Goal: Task Accomplishment & Management: Manage account settings

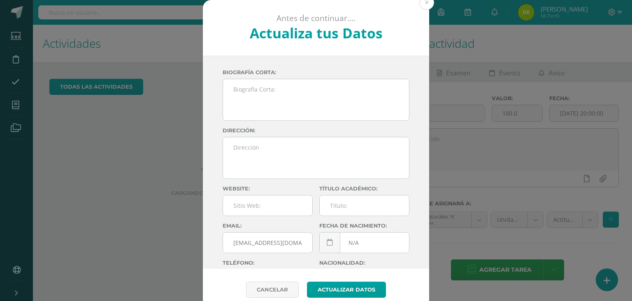
click at [425, 3] on button at bounding box center [427, 2] width 15 height 15
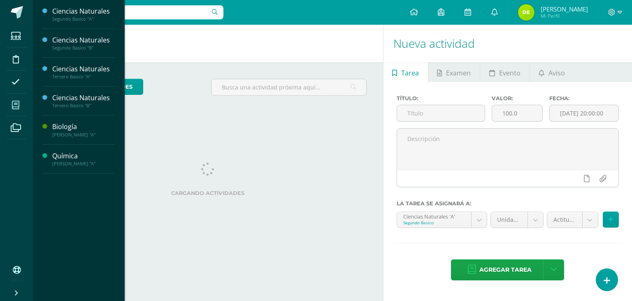
click at [16, 103] on icon at bounding box center [15, 105] width 7 height 8
click at [65, 156] on div "Química" at bounding box center [83, 155] width 63 height 9
click at [78, 177] on span "Actividades" at bounding box center [77, 178] width 32 height 8
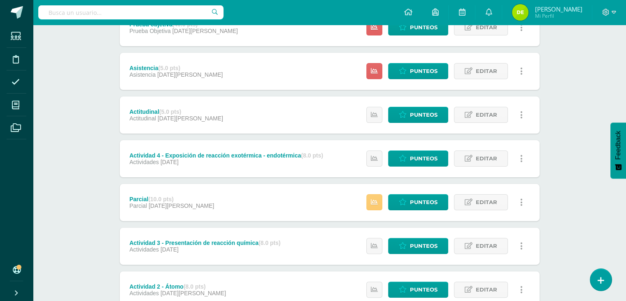
scroll to position [171, 0]
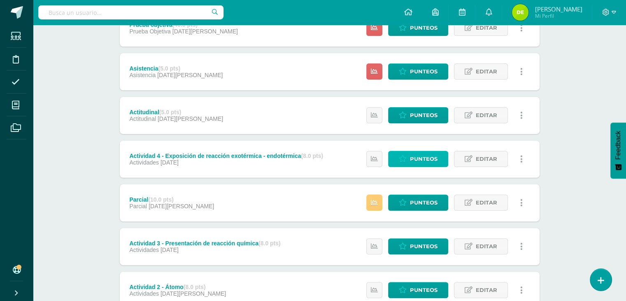
click at [425, 156] on span "Punteos" at bounding box center [424, 158] width 28 height 15
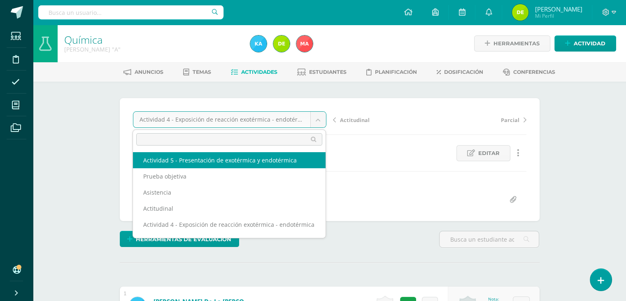
select select "/dashboard/teacher/grade-activity/120508/"
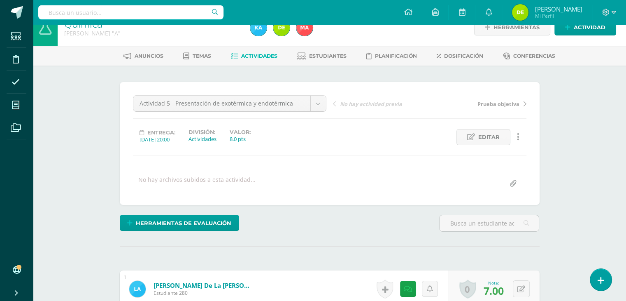
scroll to position [8, 0]
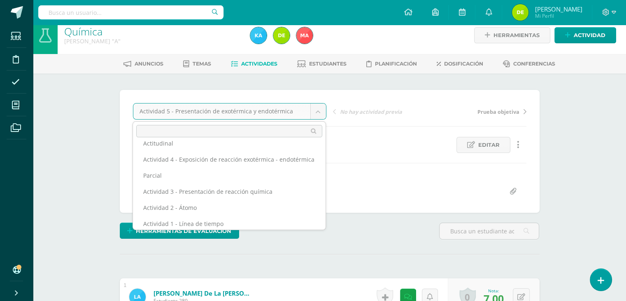
scroll to position [62, 0]
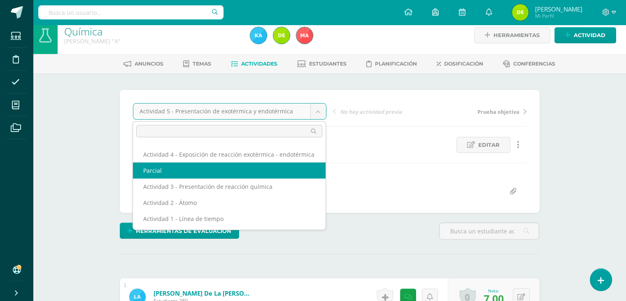
select select "/dashboard/teacher/grade-activity/120485/"
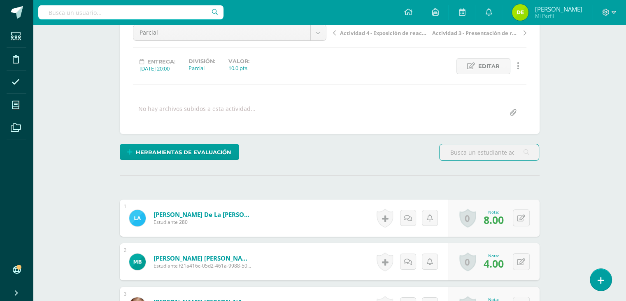
scroll to position [70, 0]
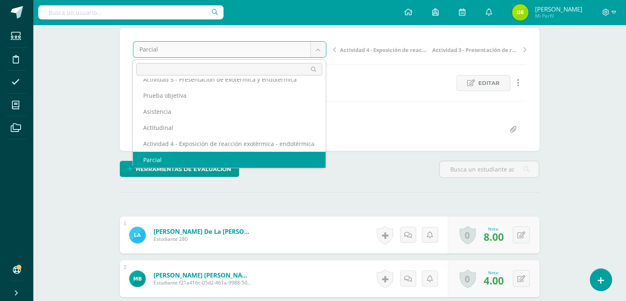
scroll to position [0, 0]
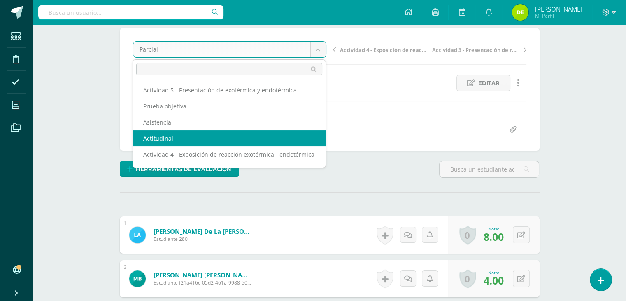
select select "/dashboard/teacher/grade-activity/120525/"
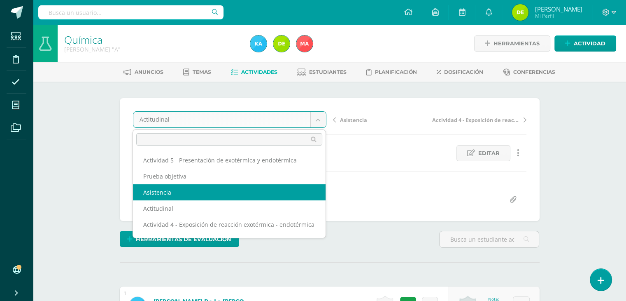
select select "/dashboard/teacher/grade-activity/120516/"
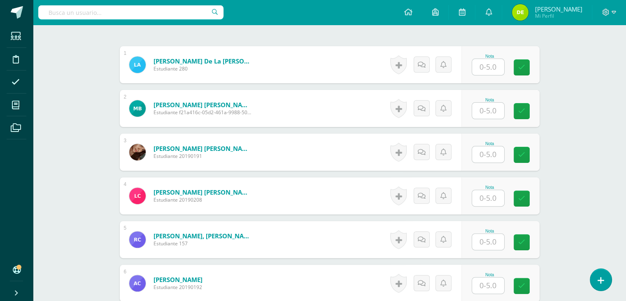
scroll to position [245, 0]
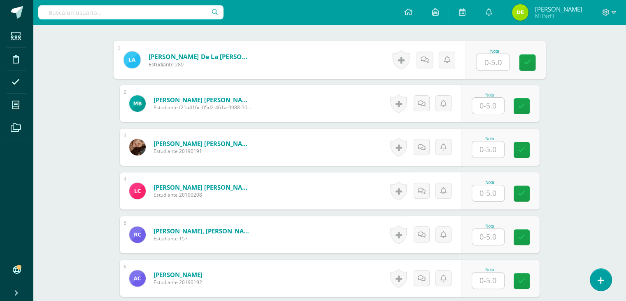
click at [488, 63] on input "text" at bounding box center [492, 62] width 33 height 16
type input "4"
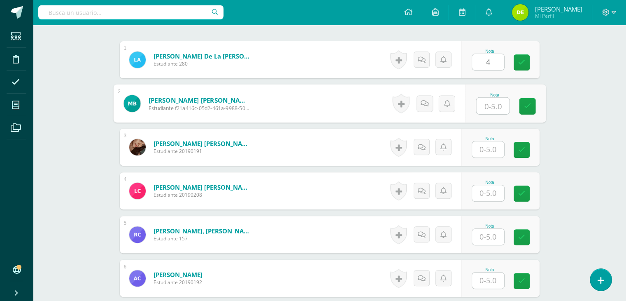
click at [488, 104] on input "text" at bounding box center [492, 106] width 33 height 16
type input "1"
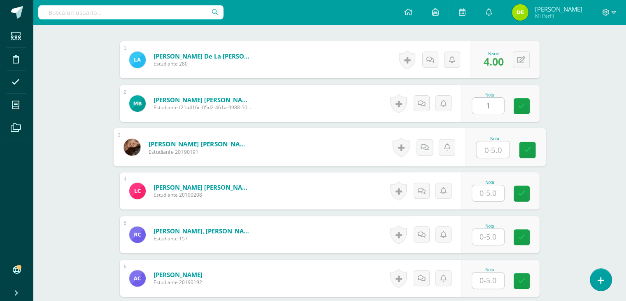
click at [491, 147] on input "text" at bounding box center [492, 149] width 33 height 16
type input "5"
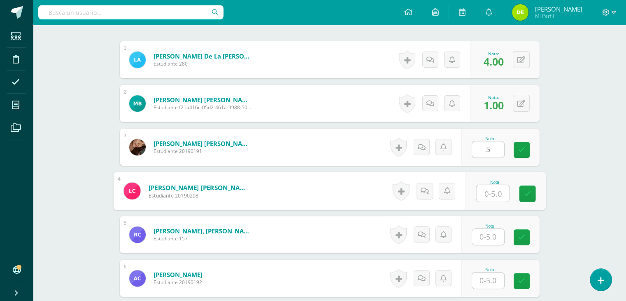
click at [491, 194] on input "text" at bounding box center [492, 193] width 33 height 16
type input "5"
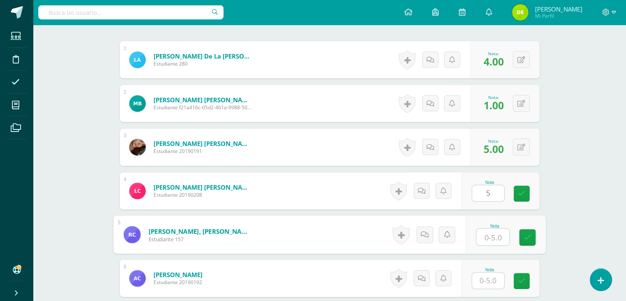
click at [490, 242] on input "text" at bounding box center [492, 237] width 33 height 16
type input "5"
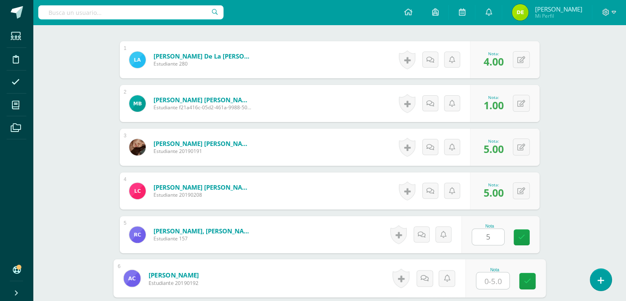
click at [491, 281] on input "text" at bounding box center [492, 280] width 33 height 16
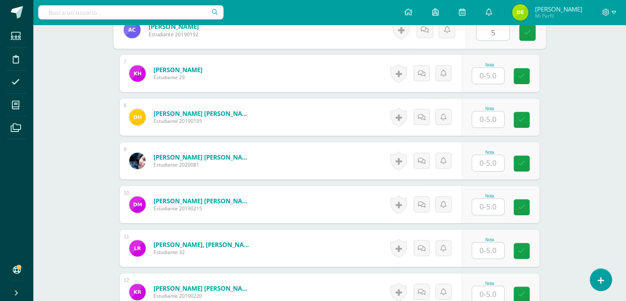
scroll to position [497, 0]
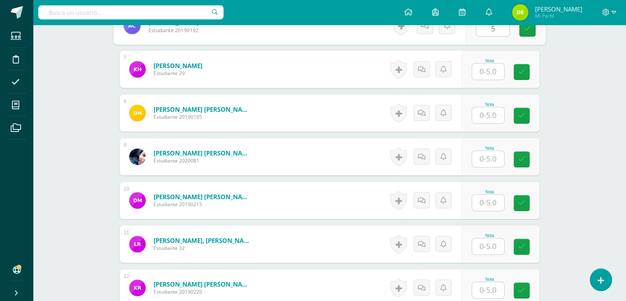
type input "5"
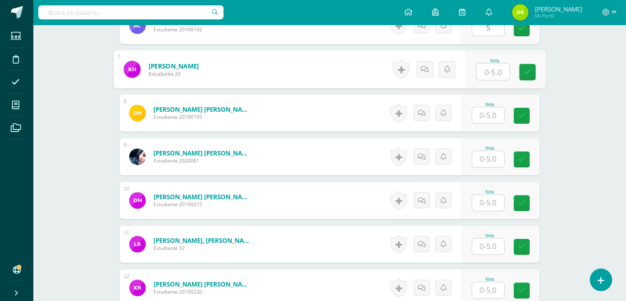
click at [491, 74] on input "text" at bounding box center [492, 71] width 33 height 16
type input "4"
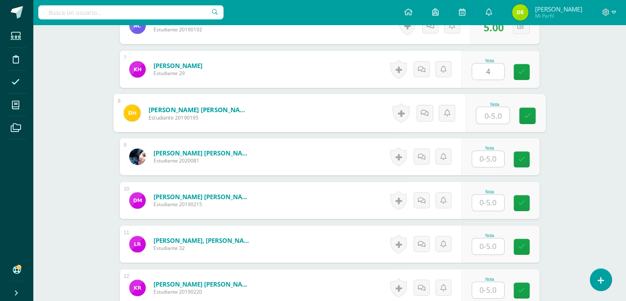
click at [488, 116] on input "text" at bounding box center [492, 115] width 33 height 16
type input "1"
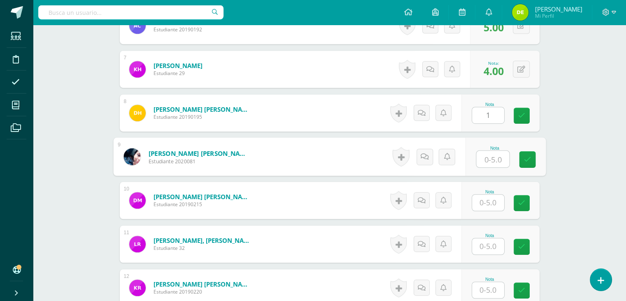
click at [489, 161] on input "text" at bounding box center [492, 159] width 33 height 16
type input "4"
click at [492, 200] on input "text" at bounding box center [488, 202] width 32 height 16
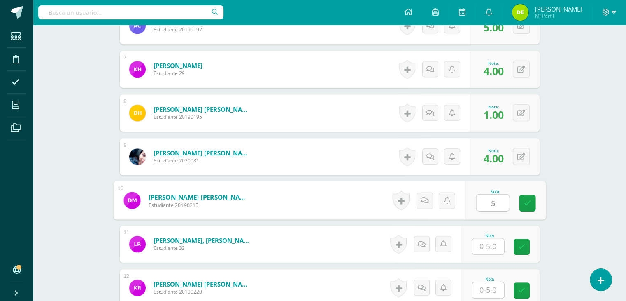
type input "5"
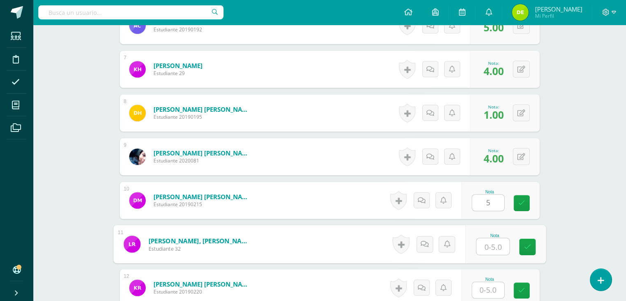
click at [487, 244] on input "text" at bounding box center [492, 246] width 33 height 16
type input "5"
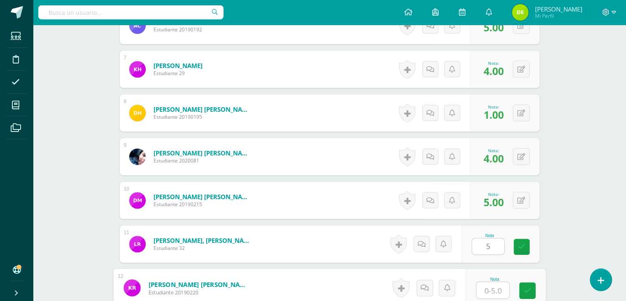
click at [491, 289] on input "text" at bounding box center [492, 290] width 33 height 16
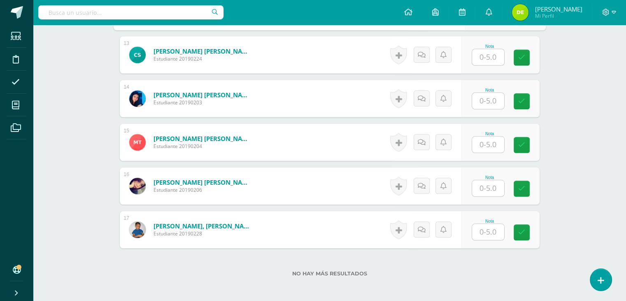
scroll to position [772, 0]
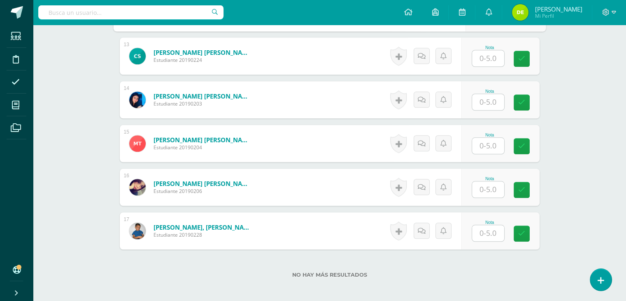
type input "5"
click at [491, 55] on input "text" at bounding box center [492, 58] width 33 height 16
type input "4"
click at [491, 104] on input "text" at bounding box center [492, 102] width 33 height 16
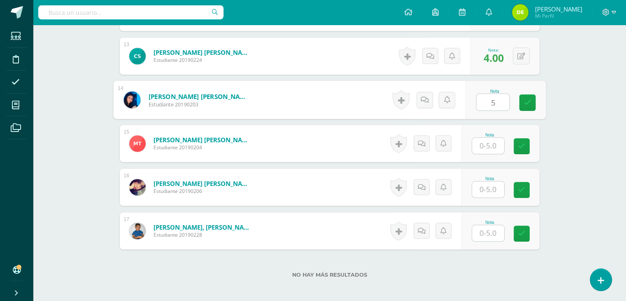
type input "5"
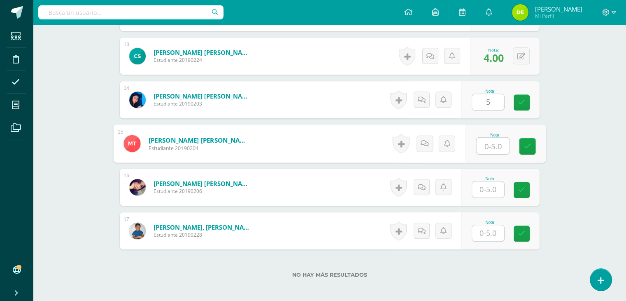
click at [488, 145] on input "text" at bounding box center [492, 146] width 33 height 16
type input "4"
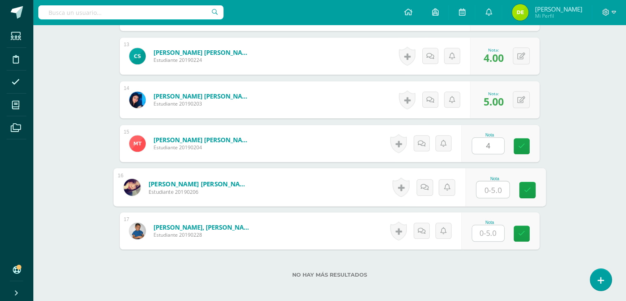
click at [489, 190] on input "text" at bounding box center [492, 189] width 33 height 16
type input "4"
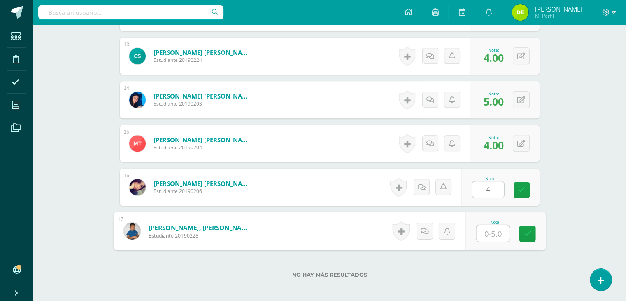
click at [490, 237] on input "text" at bounding box center [492, 233] width 33 height 16
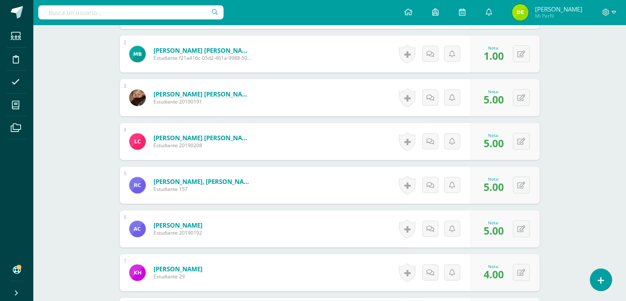
scroll to position [0, 0]
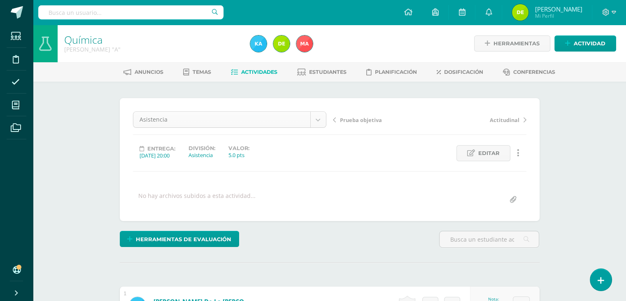
type input "1"
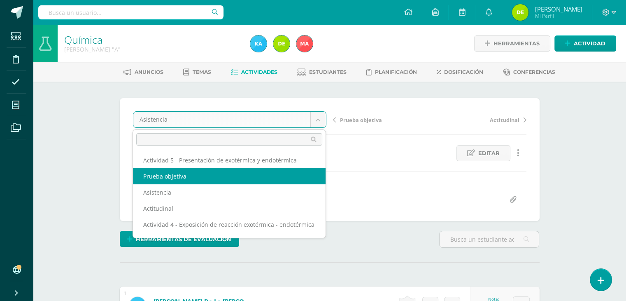
select select "/dashboard/teacher/grade-activity/120531/"
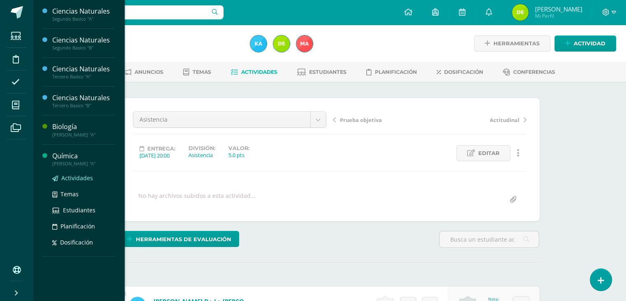
click at [77, 176] on span "Actividades" at bounding box center [77, 178] width 32 height 8
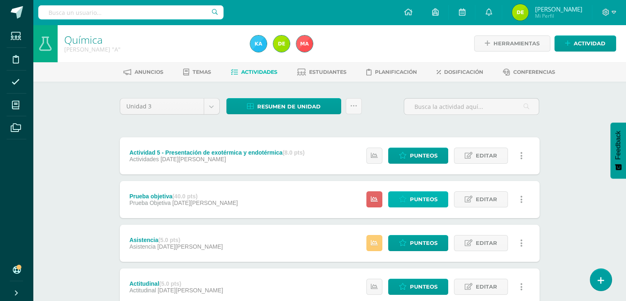
click at [433, 191] on span "Punteos" at bounding box center [424, 198] width 28 height 15
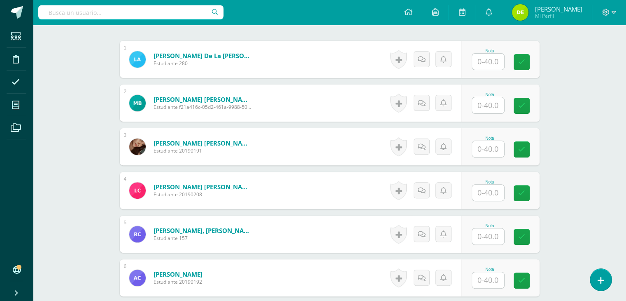
scroll to position [247, 0]
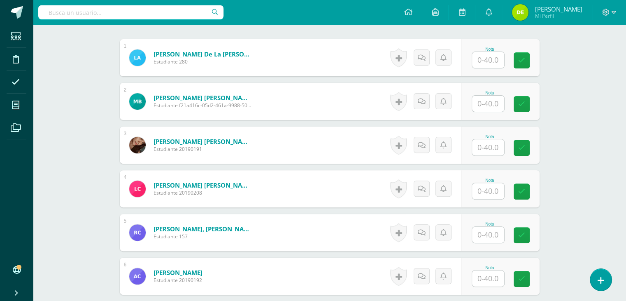
click at [491, 60] on input "text" at bounding box center [488, 60] width 32 height 16
type input "30"
click at [486, 103] on input "text" at bounding box center [492, 104] width 33 height 16
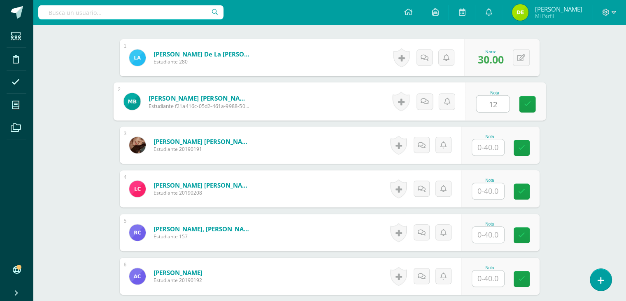
type input "12"
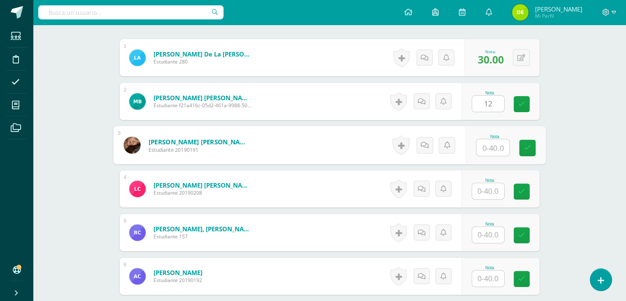
click at [487, 147] on input "text" at bounding box center [492, 147] width 33 height 16
type input "32"
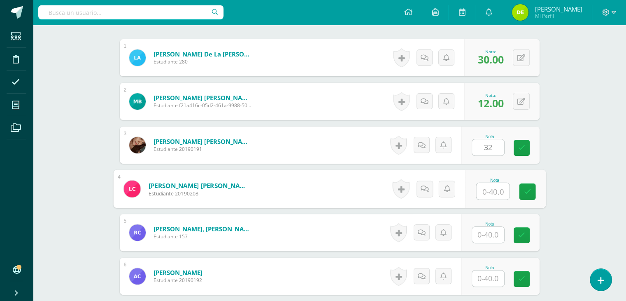
click at [484, 191] on input "text" at bounding box center [492, 191] width 33 height 16
type input "32"
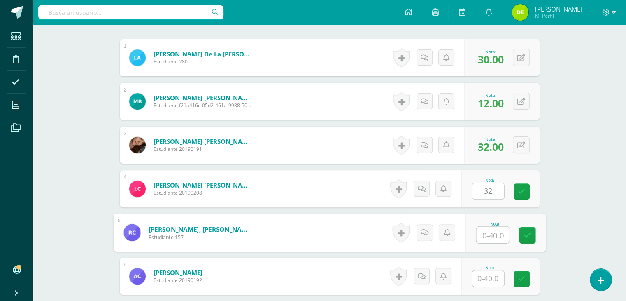
click at [486, 239] on input "text" at bounding box center [492, 234] width 33 height 16
type input "38"
click at [491, 279] on input "text" at bounding box center [488, 278] width 32 height 16
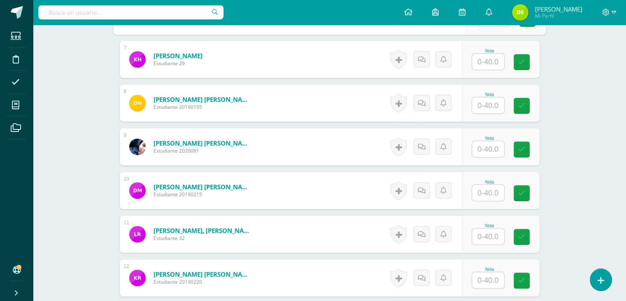
scroll to position [496, 0]
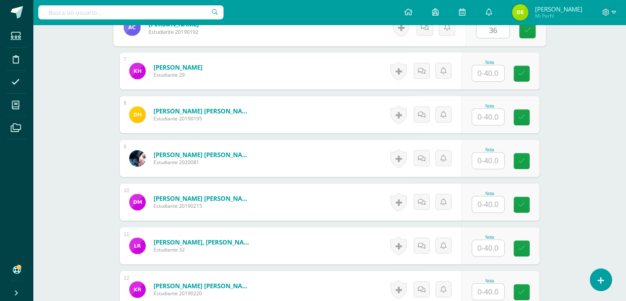
type input "36"
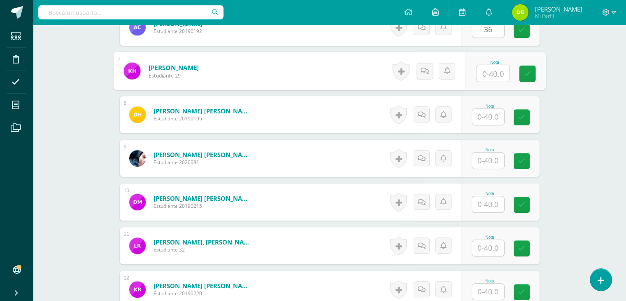
click at [492, 69] on input "text" at bounding box center [492, 73] width 33 height 16
type input "24"
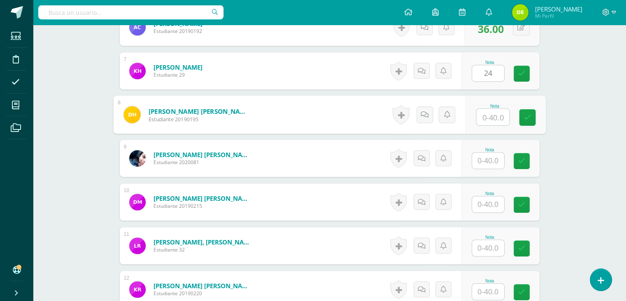
click at [488, 119] on input "text" at bounding box center [492, 117] width 33 height 16
type input "20"
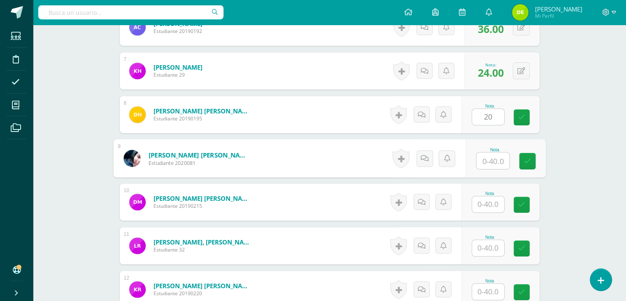
click at [493, 158] on input "text" at bounding box center [492, 160] width 33 height 16
type input "34"
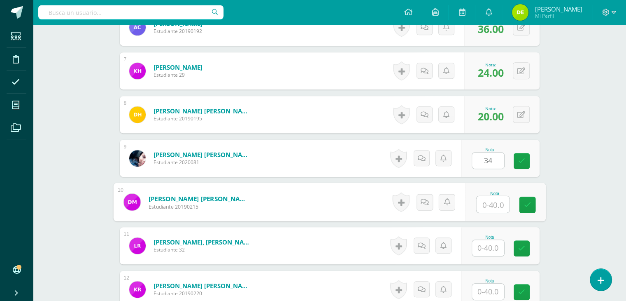
click at [489, 207] on input "text" at bounding box center [492, 204] width 33 height 16
type input "24"
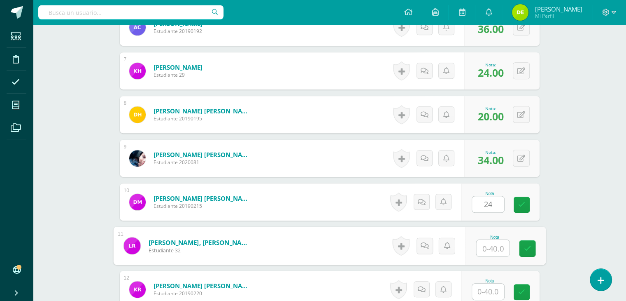
click at [485, 250] on input "text" at bounding box center [492, 248] width 33 height 16
type input "24"
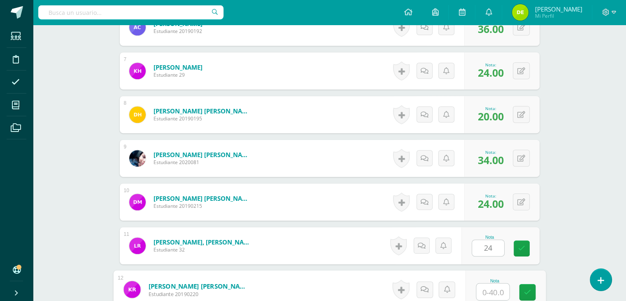
click at [489, 291] on input "text" at bounding box center [492, 291] width 33 height 16
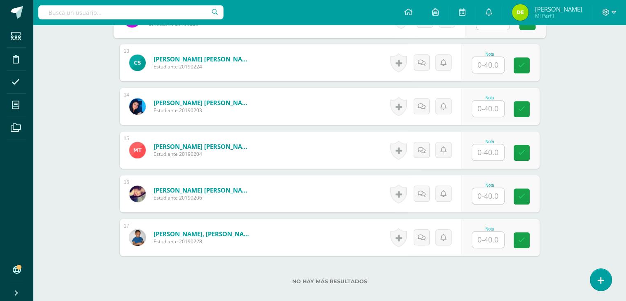
scroll to position [767, 0]
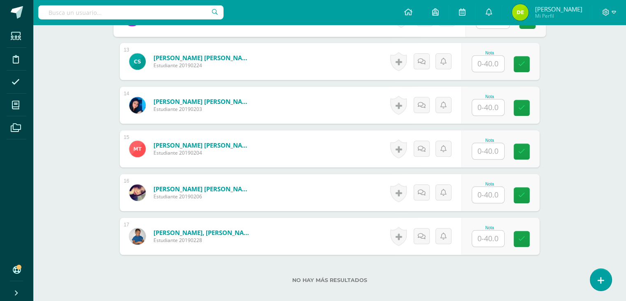
type input "24"
click at [495, 61] on input "text" at bounding box center [492, 64] width 33 height 16
type input "22"
click at [483, 112] on input "text" at bounding box center [492, 107] width 33 height 16
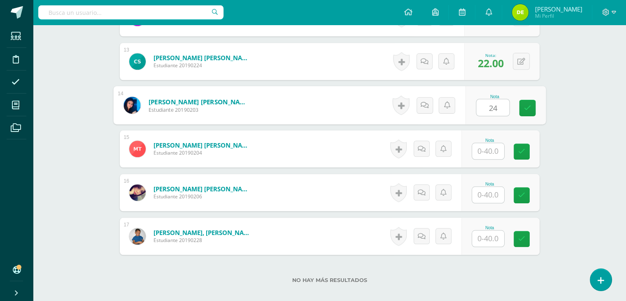
type input "24"
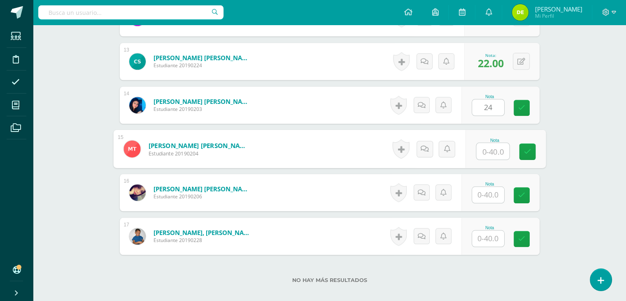
click at [486, 151] on input "text" at bounding box center [492, 151] width 33 height 16
type input "22"
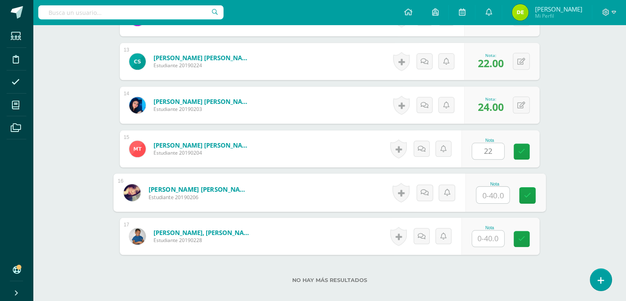
click at [489, 192] on input "text" at bounding box center [492, 195] width 33 height 16
type input "16"
click at [492, 243] on input "text" at bounding box center [488, 238] width 32 height 16
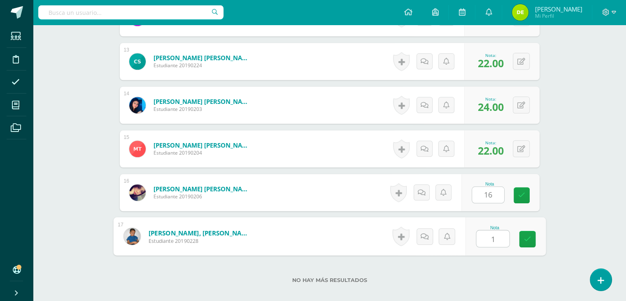
type input "16"
click at [525, 240] on icon at bounding box center [527, 238] width 7 height 7
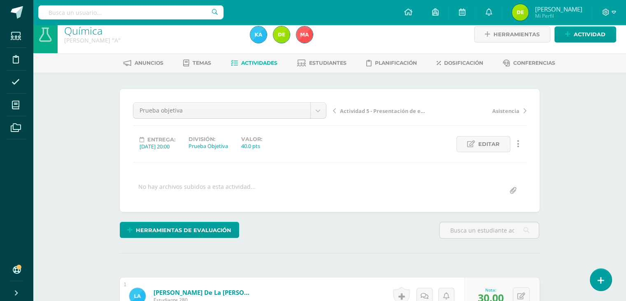
scroll to position [0, 0]
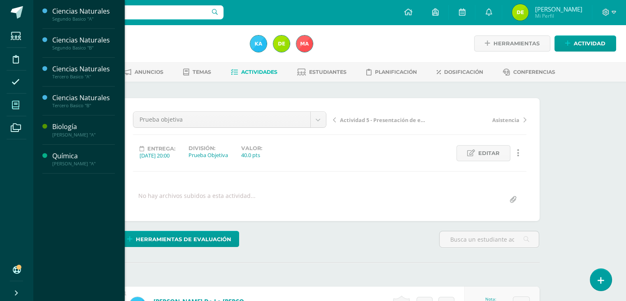
click at [81, 174] on span "Actividades" at bounding box center [77, 178] width 32 height 8
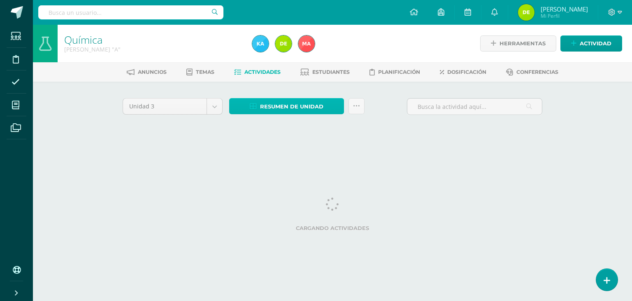
click at [291, 102] on span "Resumen de unidad" at bounding box center [291, 106] width 63 height 15
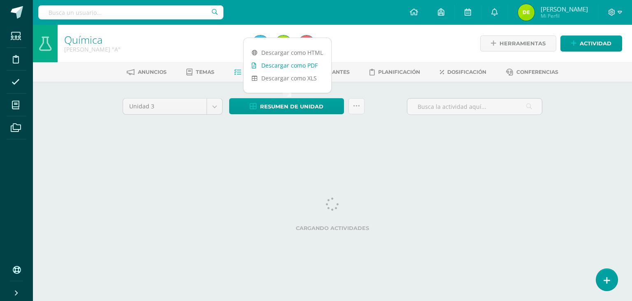
click at [305, 64] on link "Descargar como PDF" at bounding box center [288, 65] width 88 height 13
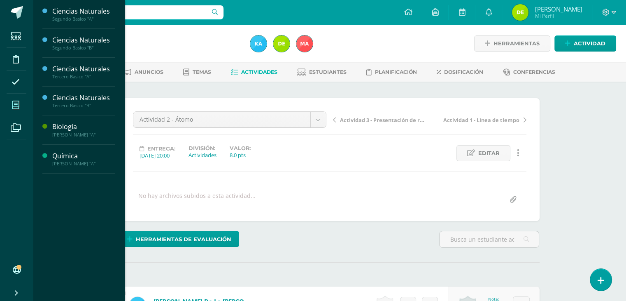
click at [16, 100] on span at bounding box center [16, 105] width 19 height 19
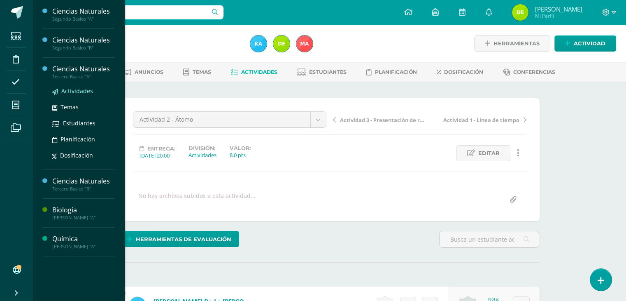
click at [77, 90] on span "Actividades" at bounding box center [77, 91] width 32 height 8
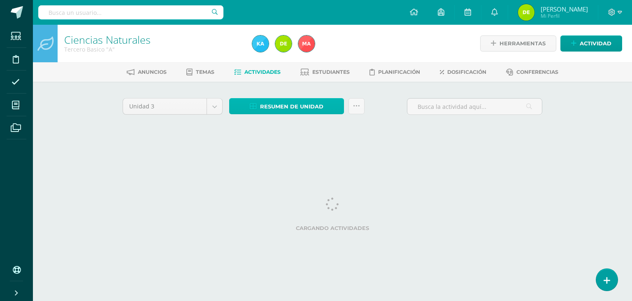
click at [293, 107] on span "Resumen de unidad" at bounding box center [291, 106] width 63 height 15
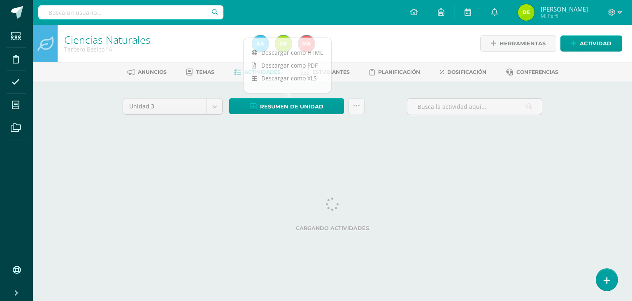
click at [86, 110] on div "Ciencias Naturales Tercero Basico "A" Herramientas Detalle de asistencias Activ…" at bounding box center [333, 89] width 600 height 129
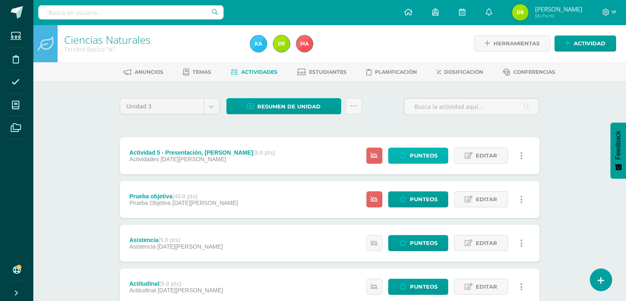
click at [420, 156] on span "Punteos" at bounding box center [424, 155] width 28 height 15
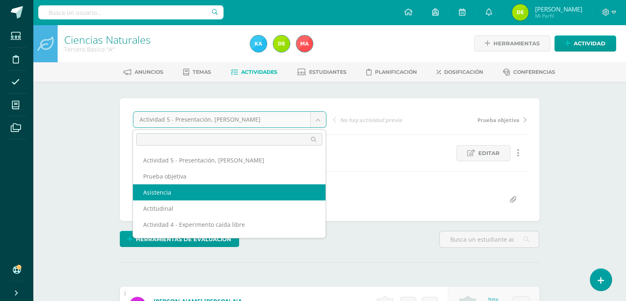
select select "/dashboard/teacher/grade-activity/120519/"
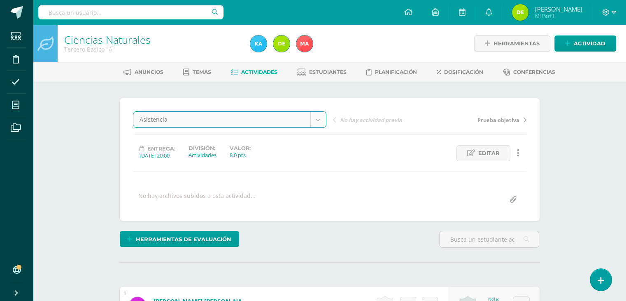
scroll to position [211, 0]
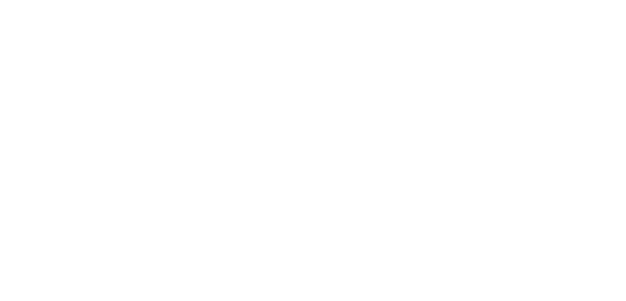
click at [0, 0] on html at bounding box center [0, 0] width 0 height 0
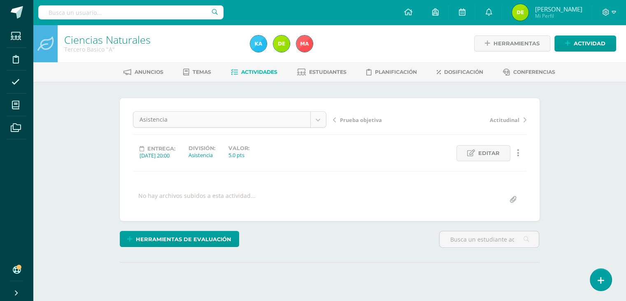
click at [317, 118] on body "Estudiantes Disciplina Asistencia Mis cursos Archivos Soporte Ayuda Reportar un…" at bounding box center [313, 163] width 626 height 326
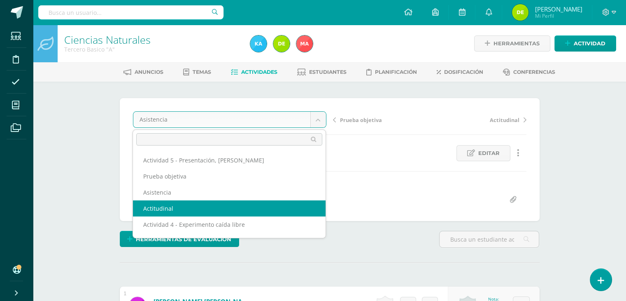
select select "/dashboard/teacher/grade-activity/120528/"
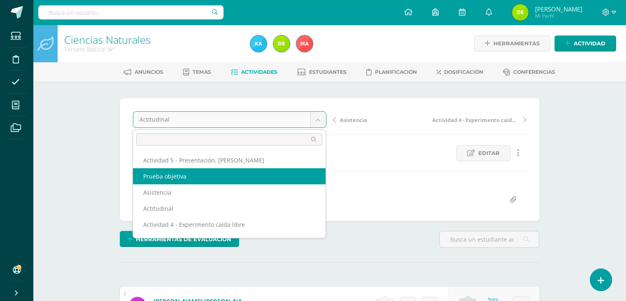
select select "/dashboard/teacher/grade-activity/120534/"
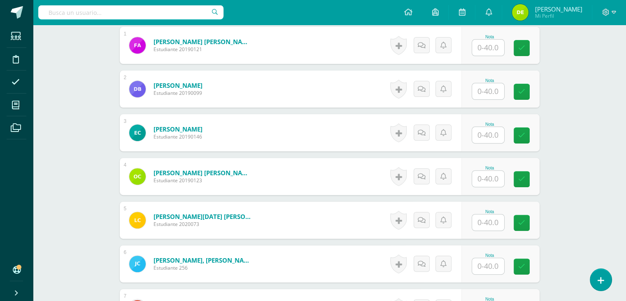
scroll to position [263, 0]
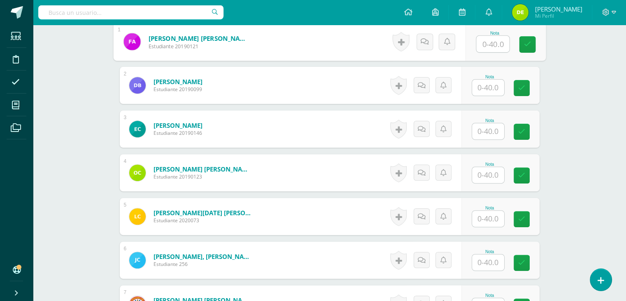
click at [494, 45] on input "text" at bounding box center [492, 44] width 33 height 16
type input "32"
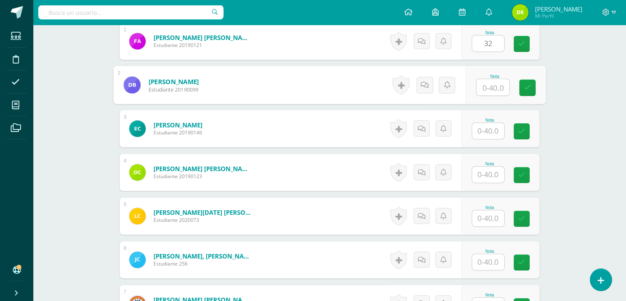
click at [491, 86] on input "text" at bounding box center [492, 87] width 33 height 16
type input "27"
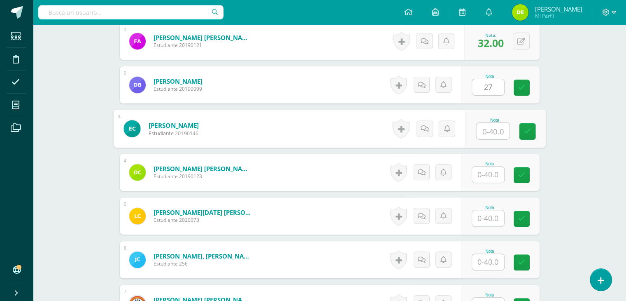
click at [492, 132] on input "text" at bounding box center [492, 131] width 33 height 16
type input "24"
click at [492, 175] on input "text" at bounding box center [488, 174] width 32 height 16
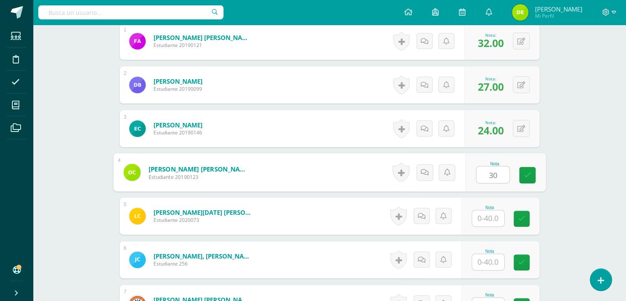
type input "30"
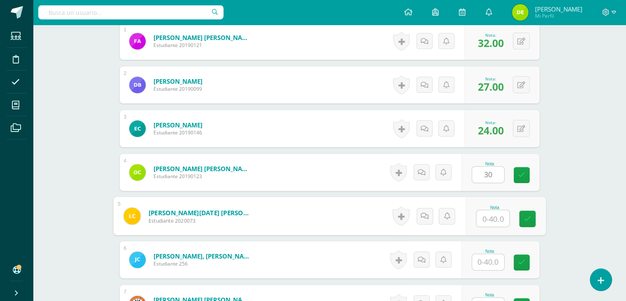
click at [489, 220] on input "text" at bounding box center [492, 218] width 33 height 16
type input "24"
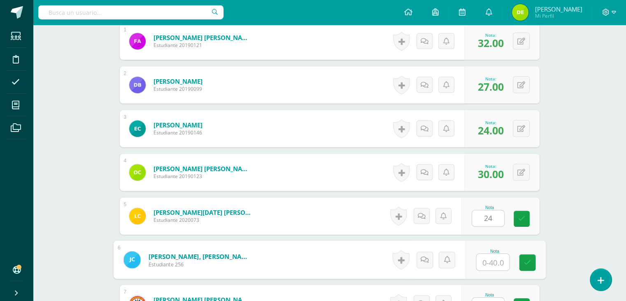
click at [488, 261] on input "text" at bounding box center [492, 262] width 33 height 16
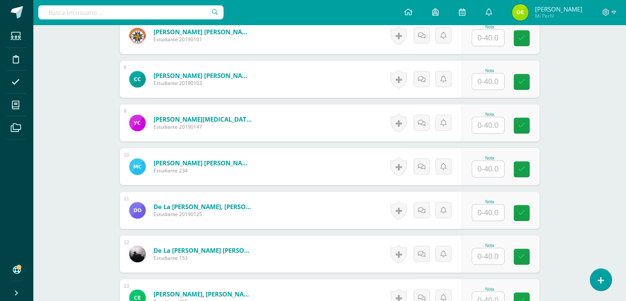
scroll to position [506, 0]
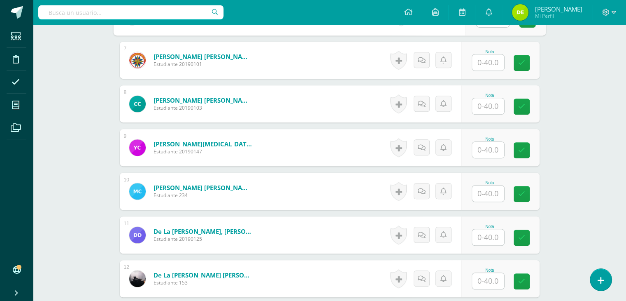
type input "38"
click at [490, 63] on input "text" at bounding box center [492, 62] width 33 height 16
type input "36"
click at [489, 107] on input "text" at bounding box center [492, 106] width 33 height 16
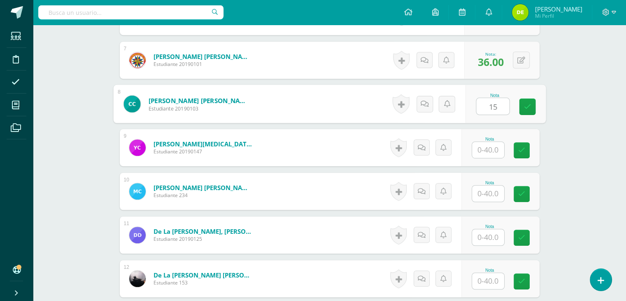
type input "15"
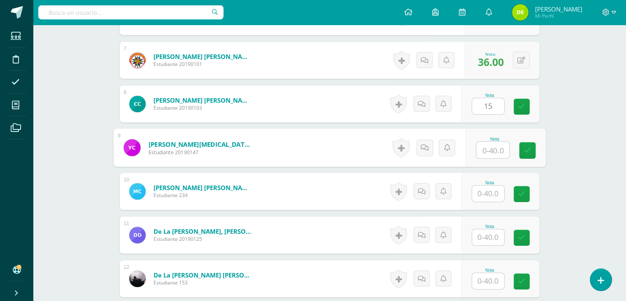
click at [496, 152] on input "text" at bounding box center [492, 150] width 33 height 16
type input "22"
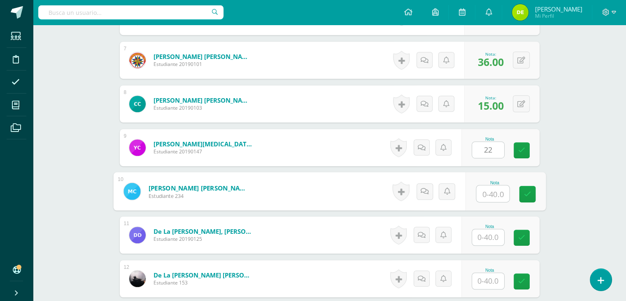
click at [485, 193] on input "text" at bounding box center [492, 193] width 33 height 16
type input "32"
click at [488, 238] on input "text" at bounding box center [488, 237] width 32 height 16
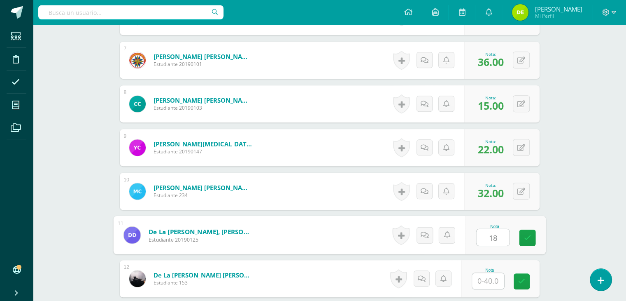
type input "18"
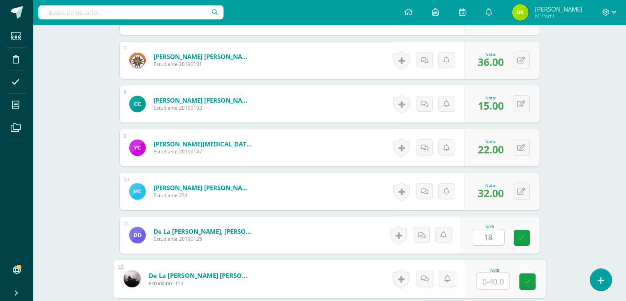
click at [493, 282] on input "text" at bounding box center [492, 281] width 33 height 16
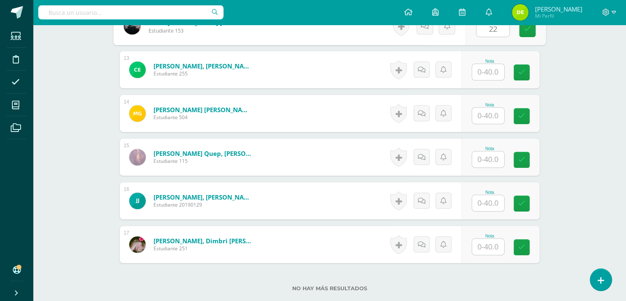
scroll to position [763, 0]
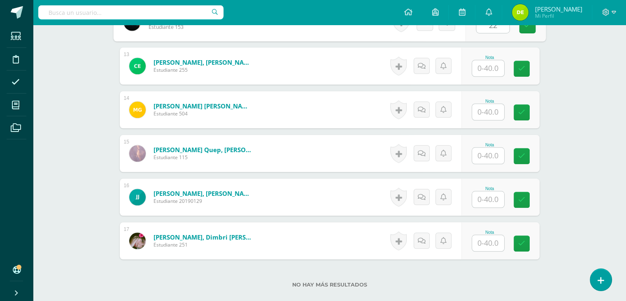
type input "22"
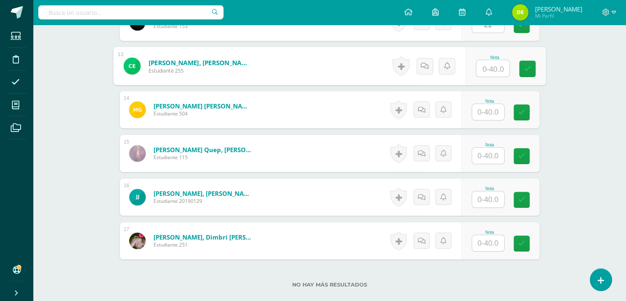
click at [489, 70] on input "text" at bounding box center [492, 68] width 33 height 16
type input "30"
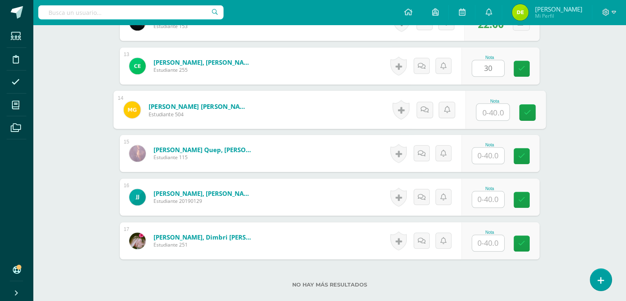
click at [494, 111] on input "text" at bounding box center [492, 112] width 33 height 16
type input "12"
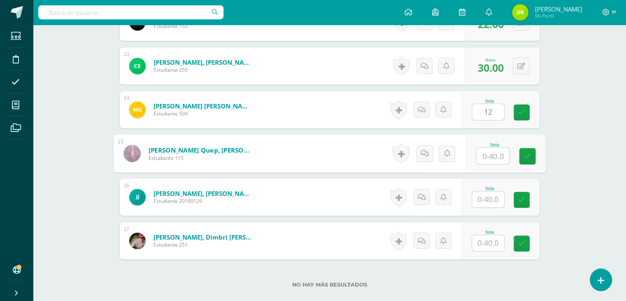
click at [492, 153] on input "text" at bounding box center [492, 155] width 33 height 16
type input "38"
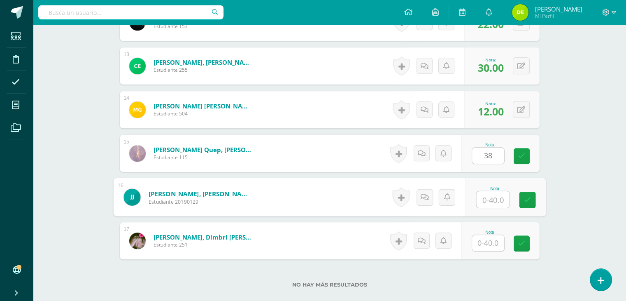
click at [490, 198] on input "text" at bounding box center [492, 199] width 33 height 16
type input "36"
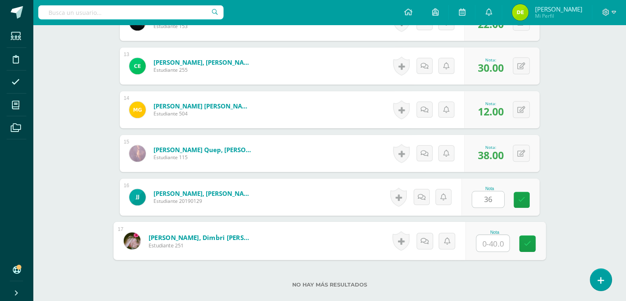
click at [485, 242] on input "text" at bounding box center [492, 243] width 33 height 16
type input "30"
click at [531, 244] on link at bounding box center [527, 243] width 16 height 16
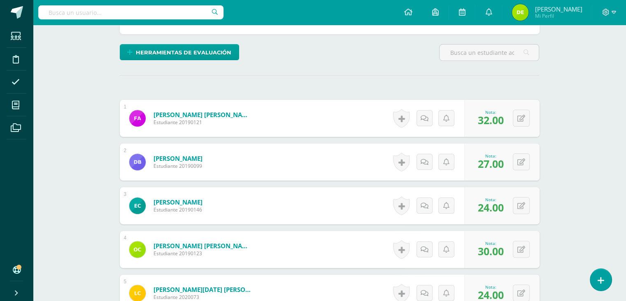
scroll to position [0, 0]
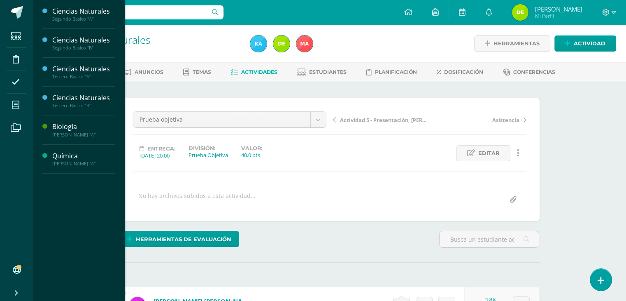
click at [18, 107] on icon at bounding box center [15, 105] width 7 height 8
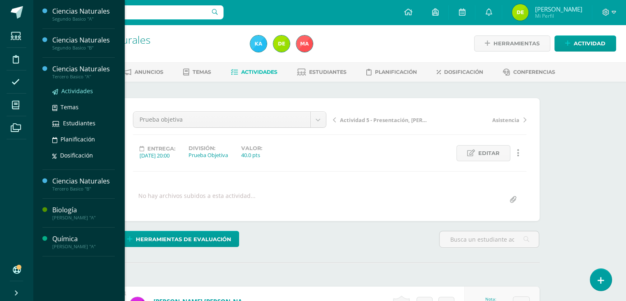
click at [70, 88] on span "Actividades" at bounding box center [77, 91] width 32 height 8
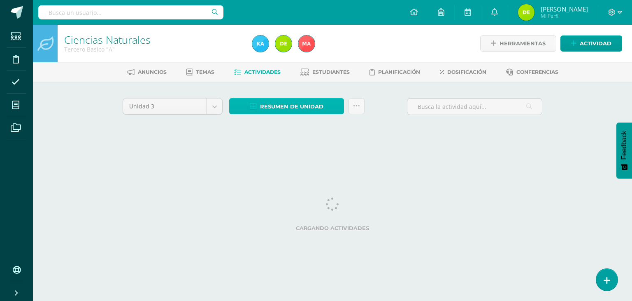
click at [306, 107] on span "Resumen de unidad" at bounding box center [291, 106] width 63 height 15
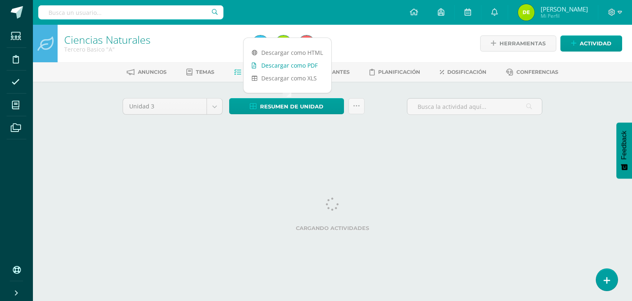
click at [300, 67] on link "Descargar como PDF" at bounding box center [288, 65] width 88 height 13
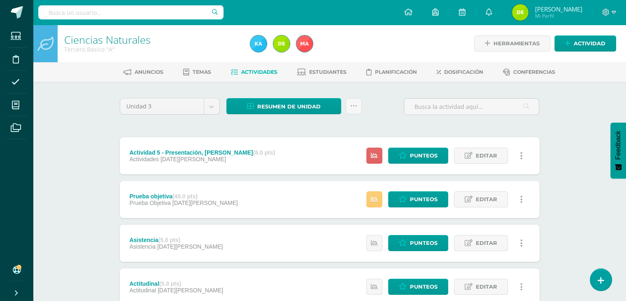
click at [63, 116] on div "Ciencias Naturales Tercero Basico "A" Herramientas Detalle de asistencias Activ…" at bounding box center [329, 301] width 593 height 553
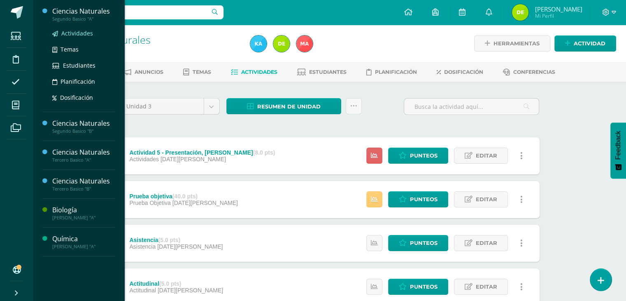
click at [76, 32] on span "Actividades" at bounding box center [77, 33] width 32 height 8
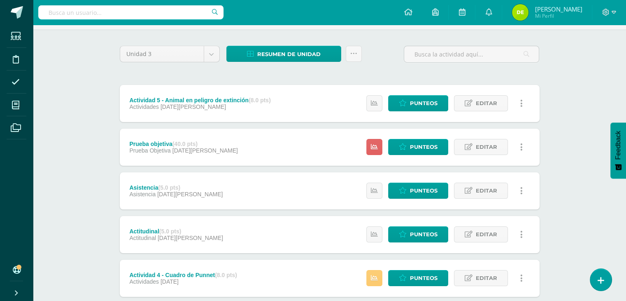
scroll to position [35, 0]
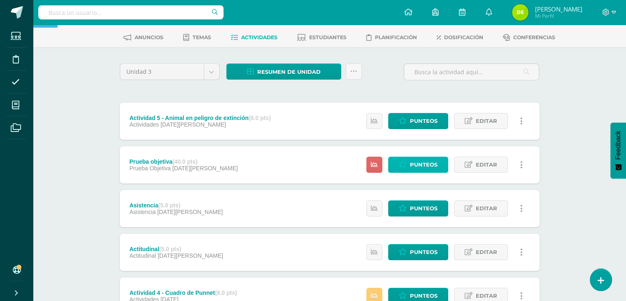
click at [412, 163] on span "Punteos" at bounding box center [424, 164] width 28 height 15
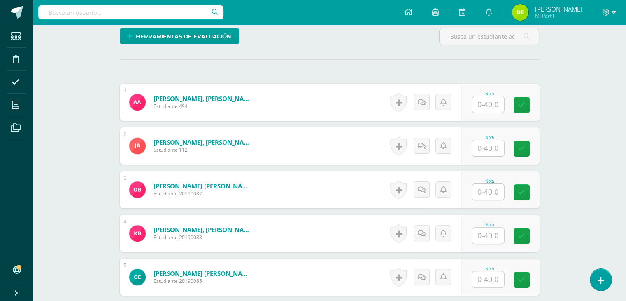
scroll to position [204, 0]
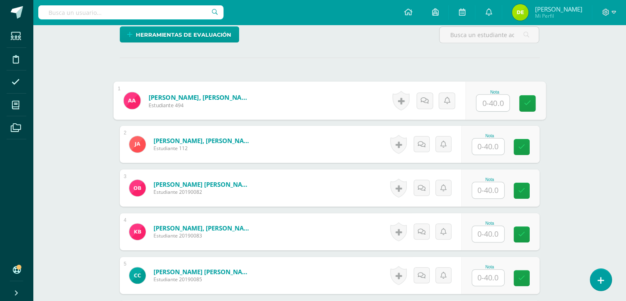
click at [488, 102] on input "text" at bounding box center [492, 103] width 33 height 16
type input "30"
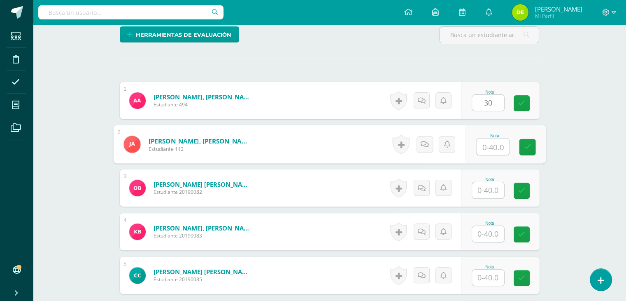
click at [489, 148] on input "text" at bounding box center [492, 146] width 33 height 16
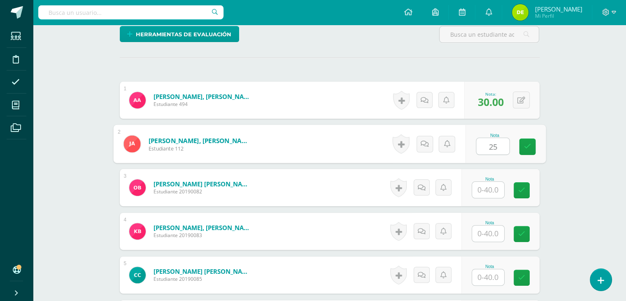
type input "25"
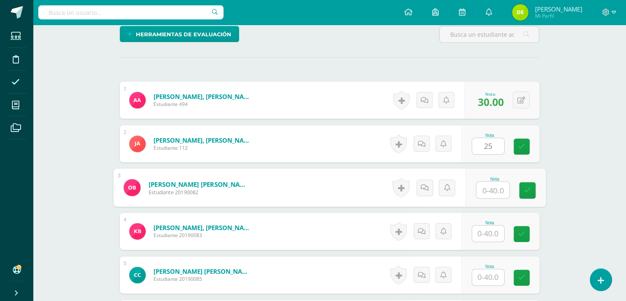
click at [490, 190] on input "text" at bounding box center [492, 190] width 33 height 16
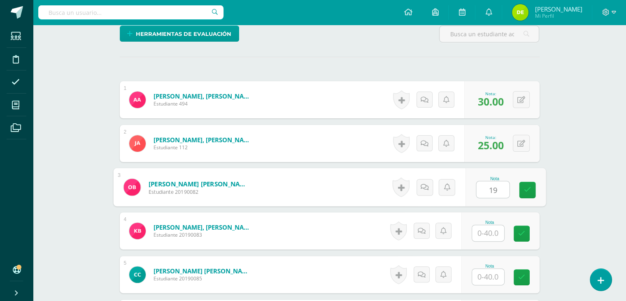
type input "19"
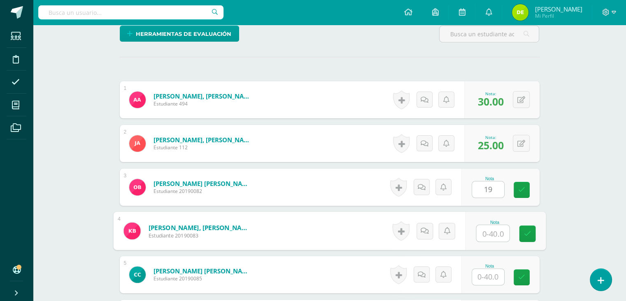
click at [492, 234] on input "text" at bounding box center [492, 233] width 33 height 16
type input "29"
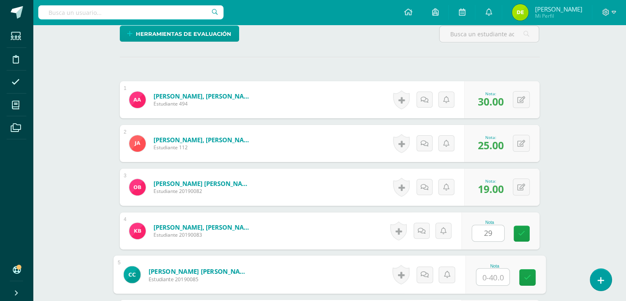
click at [494, 279] on input "text" at bounding box center [492, 276] width 33 height 16
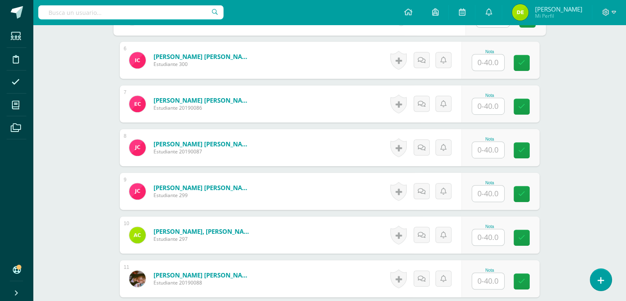
scroll to position [460, 0]
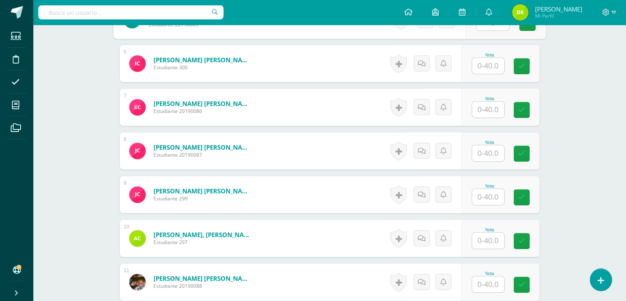
type input "0"
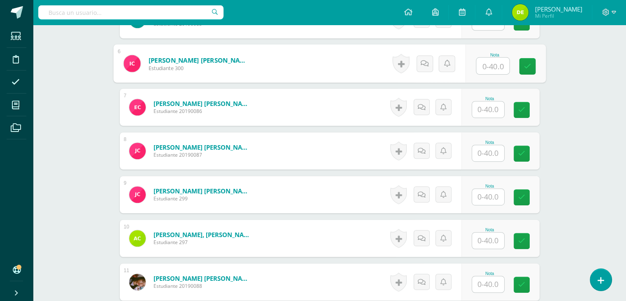
click at [490, 68] on input "text" at bounding box center [492, 66] width 33 height 16
type input "28"
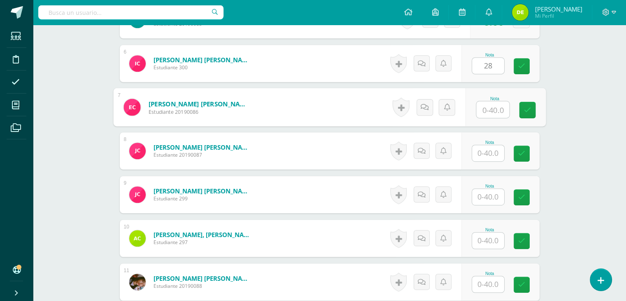
click at [492, 111] on input "text" at bounding box center [492, 109] width 33 height 16
type input "24"
click at [485, 155] on input "text" at bounding box center [488, 153] width 32 height 16
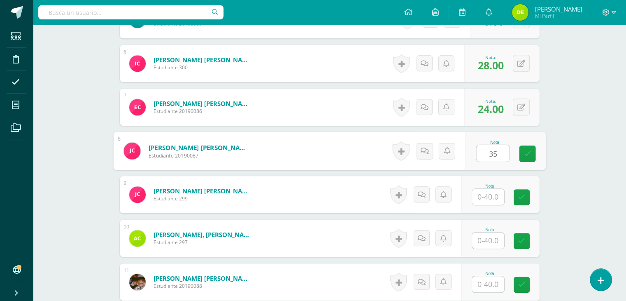
type input "35"
click at [492, 196] on input "text" at bounding box center [488, 197] width 32 height 16
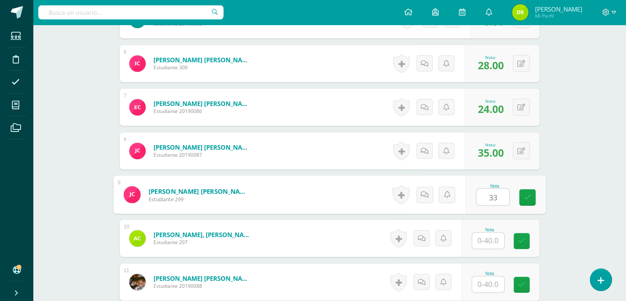
type input "33"
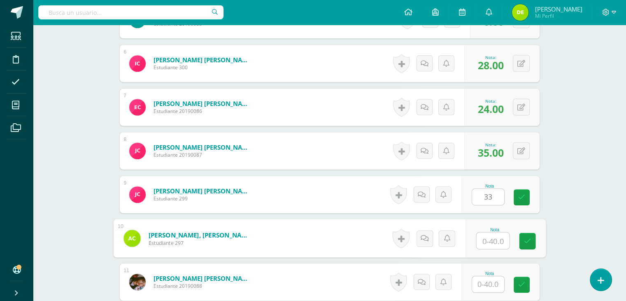
click at [489, 241] on input "text" at bounding box center [492, 240] width 33 height 16
type input "24"
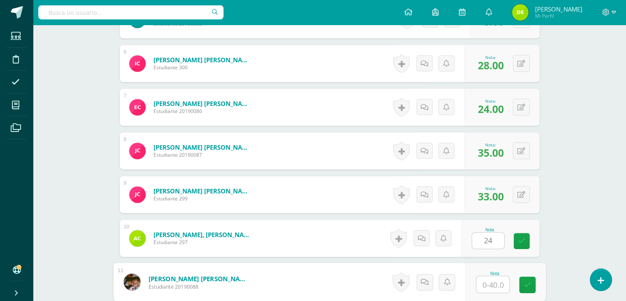
click at [490, 285] on input "text" at bounding box center [492, 284] width 33 height 16
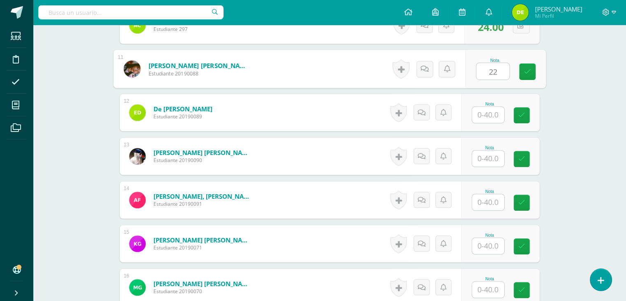
scroll to position [710, 0]
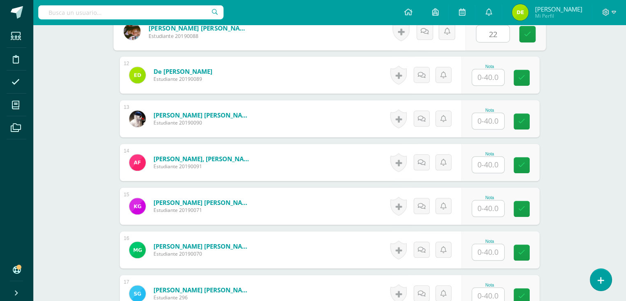
type input "22"
click at [496, 77] on input "text" at bounding box center [488, 77] width 32 height 16
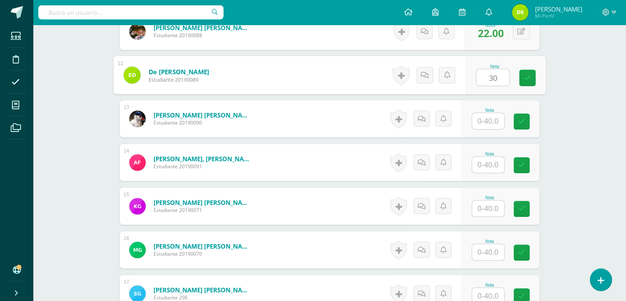
type input "30"
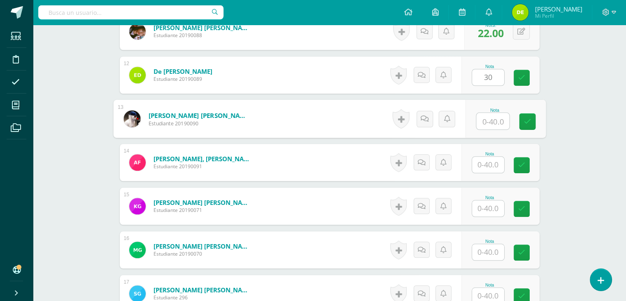
click at [488, 123] on input "text" at bounding box center [492, 121] width 33 height 16
type input "31"
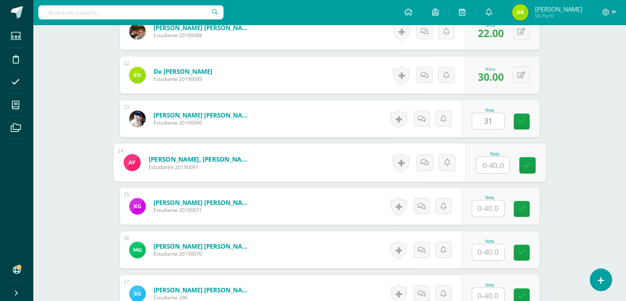
click at [492, 164] on input "text" at bounding box center [492, 164] width 33 height 16
type input "0"
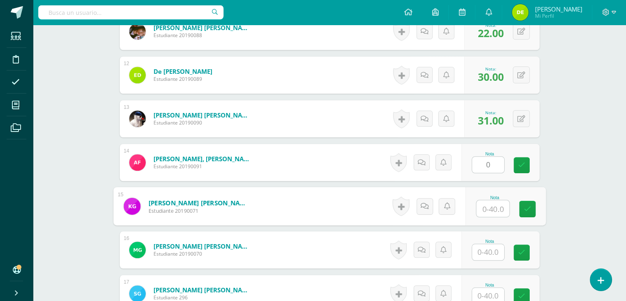
click at [494, 210] on input "text" at bounding box center [492, 208] width 33 height 16
type input "24"
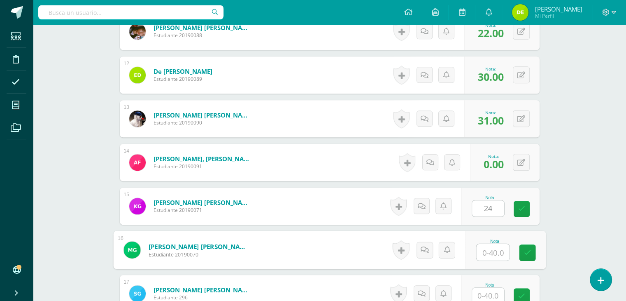
click at [488, 253] on input "text" at bounding box center [492, 252] width 33 height 16
type input "26"
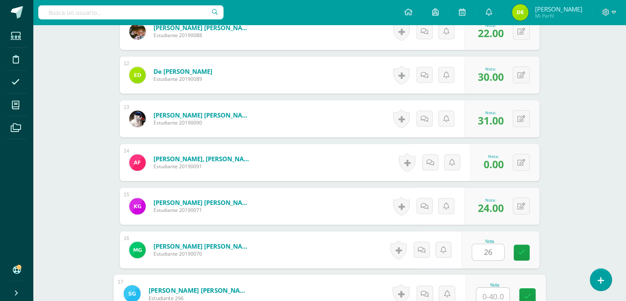
click at [494, 295] on input "text" at bounding box center [492, 295] width 33 height 16
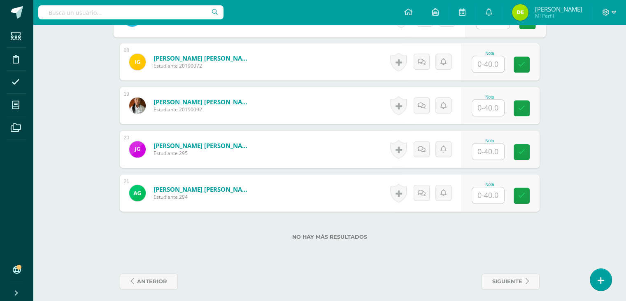
scroll to position [988, 0]
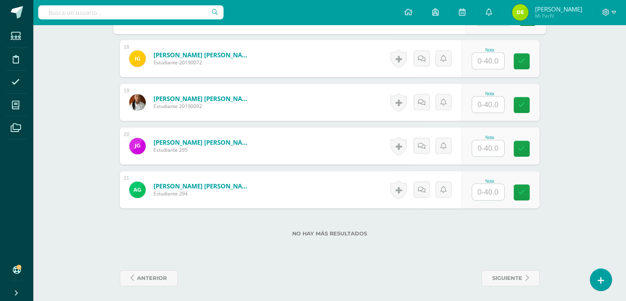
type input "28"
click at [490, 61] on input "text" at bounding box center [492, 61] width 33 height 16
type input "36"
click at [490, 107] on input "text" at bounding box center [492, 104] width 33 height 16
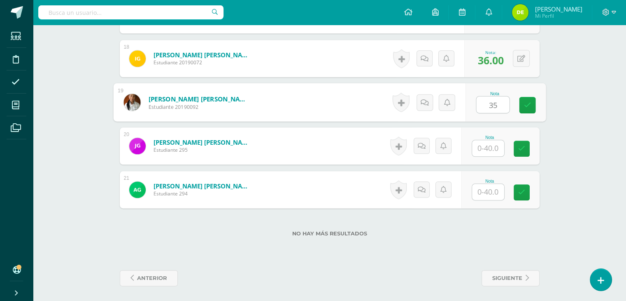
type input "35"
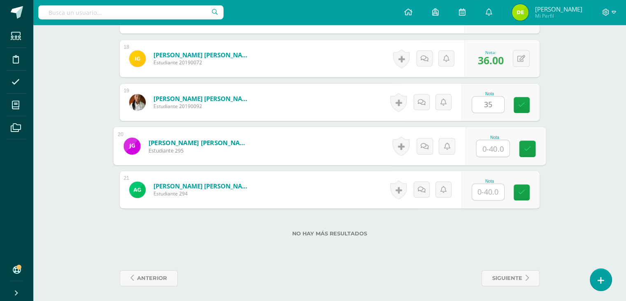
click at [492, 146] on input "text" at bounding box center [492, 148] width 33 height 16
type input "28"
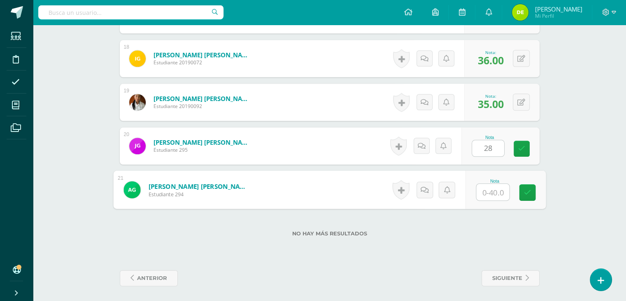
click at [488, 197] on input "text" at bounding box center [492, 192] width 33 height 16
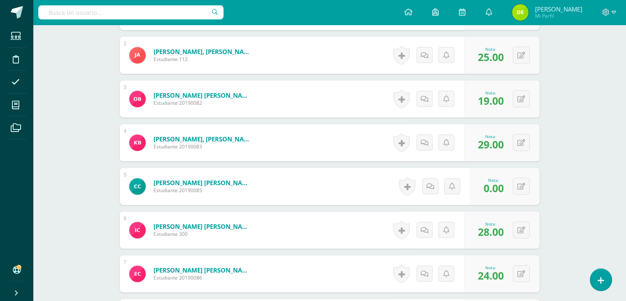
scroll to position [0, 0]
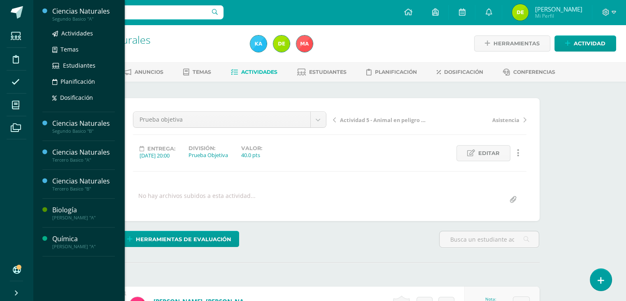
type input "18"
click at [83, 16] on div "Segundo Basico "A"" at bounding box center [83, 19] width 63 height 6
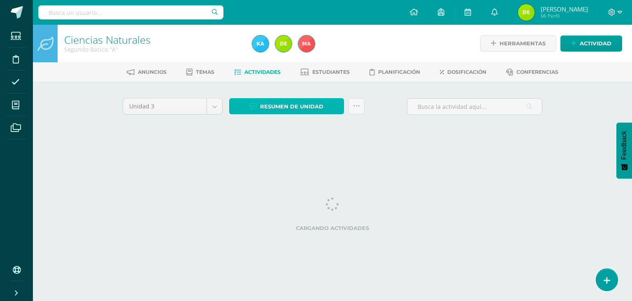
click at [313, 101] on span "Resumen de unidad" at bounding box center [291, 106] width 63 height 15
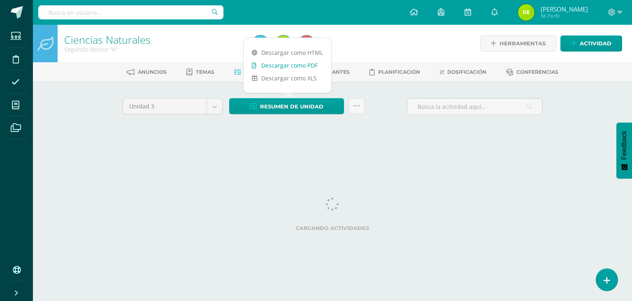
click at [301, 65] on link "Descargar como PDF" at bounding box center [288, 65] width 88 height 13
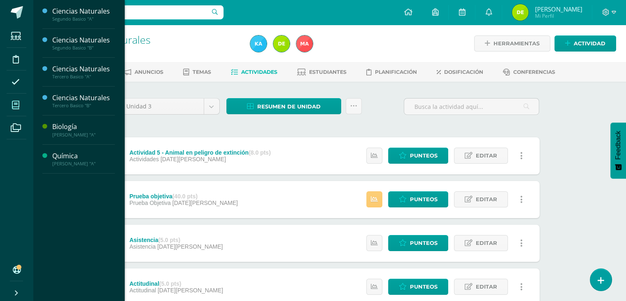
click at [16, 104] on icon at bounding box center [15, 105] width 7 height 8
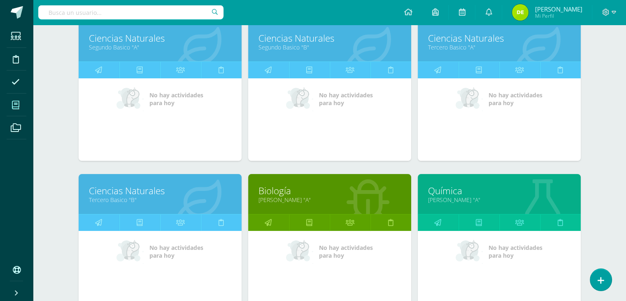
scroll to position [133, 0]
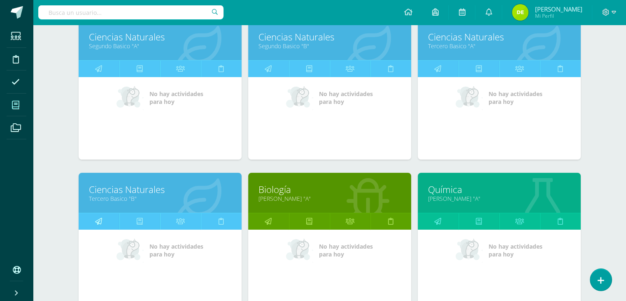
click at [105, 219] on link at bounding box center [99, 221] width 41 height 16
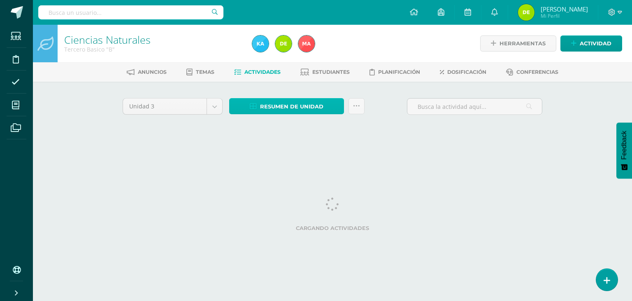
click at [303, 106] on span "Resumen de unidad" at bounding box center [291, 106] width 63 height 15
click at [301, 106] on span "Resumen de unidad" at bounding box center [291, 106] width 63 height 15
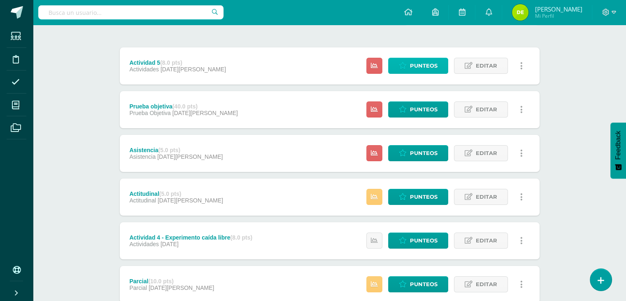
click span "Punteos"
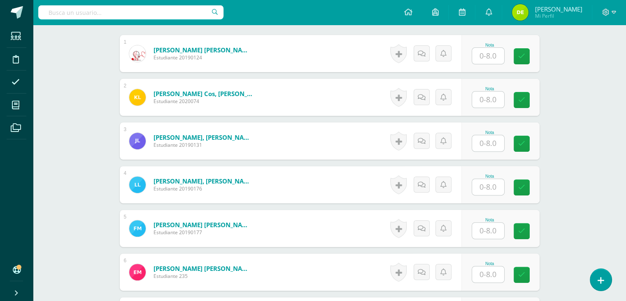
scroll to position [252, 0]
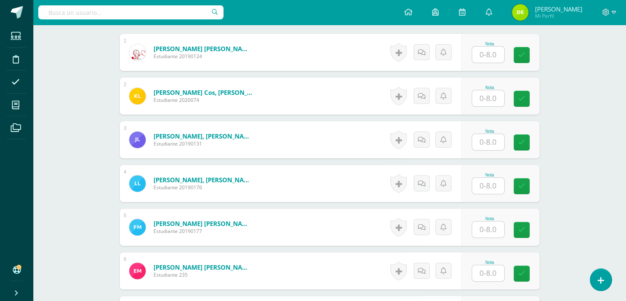
click at [493, 51] on input "text" at bounding box center [488, 55] width 32 height 16
type input "8"
click at [490, 95] on input "text" at bounding box center [488, 98] width 32 height 16
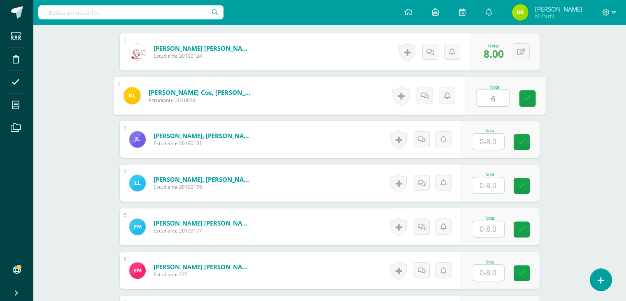
type input "6"
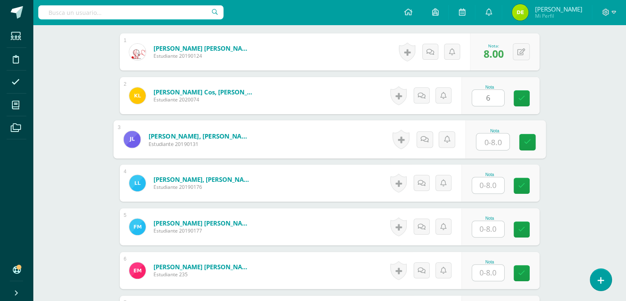
click at [487, 140] on input "text" at bounding box center [492, 141] width 33 height 16
type input "8"
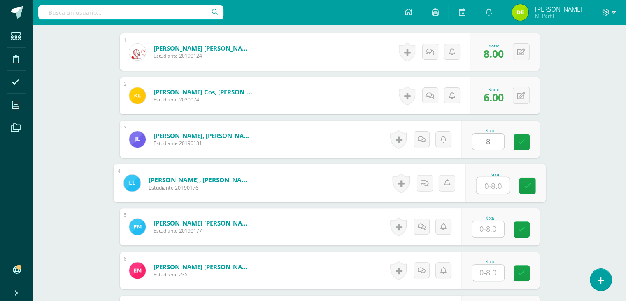
click at [488, 185] on input "text" at bounding box center [492, 185] width 33 height 16
type input "7"
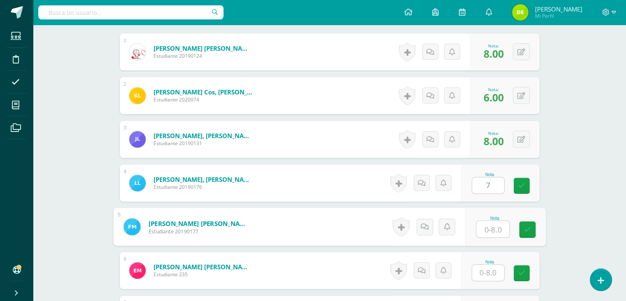
click at [483, 233] on input "text" at bounding box center [492, 229] width 33 height 16
type input "7"
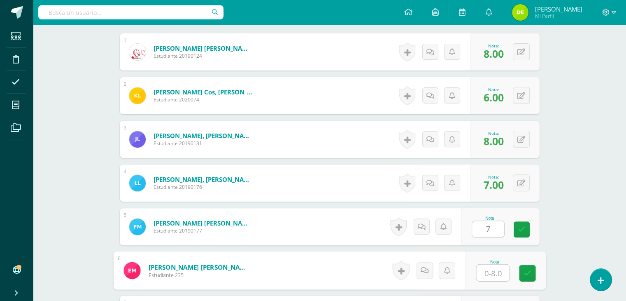
click at [489, 273] on input "text" at bounding box center [492, 272] width 33 height 16
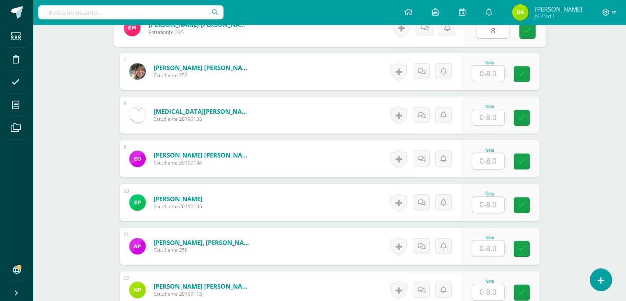
scroll to position [494, 0]
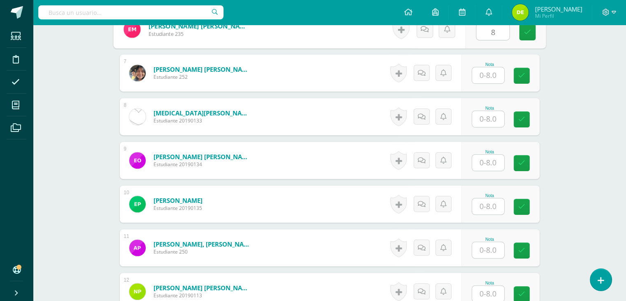
type input "8"
click at [490, 73] on input "text" at bounding box center [488, 75] width 32 height 16
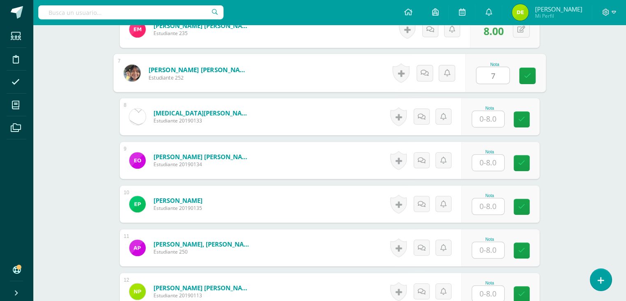
type input "7"
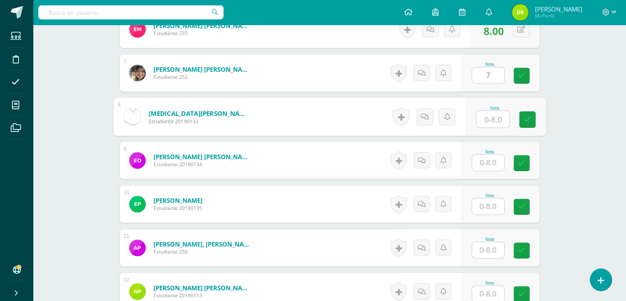
click at [489, 118] on input "text" at bounding box center [492, 119] width 33 height 16
type input "7"
click at [492, 165] on input "text" at bounding box center [488, 162] width 32 height 16
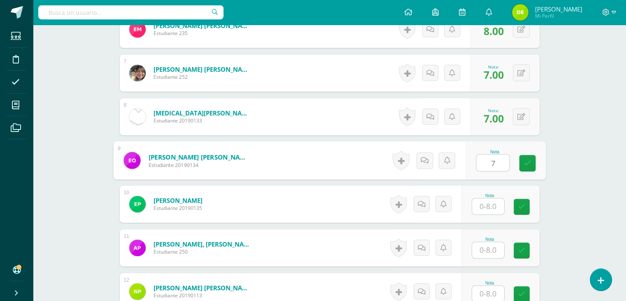
type input "7"
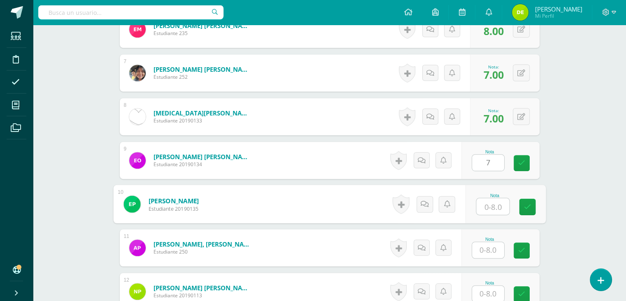
click at [496, 205] on input "text" at bounding box center [492, 206] width 33 height 16
type input "8"
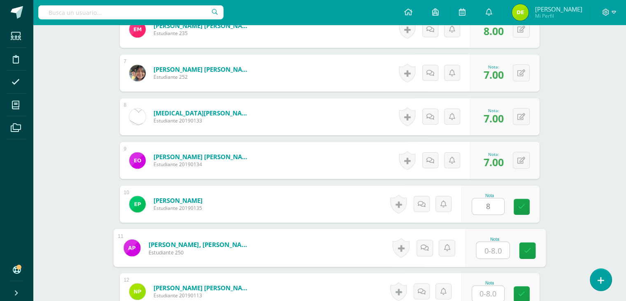
click at [491, 251] on input "text" at bounding box center [492, 250] width 33 height 16
click at [491, 251] on input "7" at bounding box center [492, 250] width 33 height 16
type input "7"
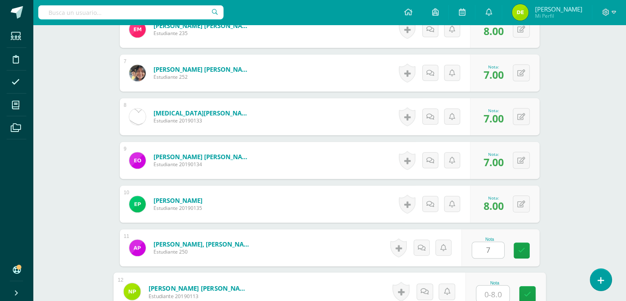
click at [485, 293] on input "text" at bounding box center [492, 293] width 33 height 16
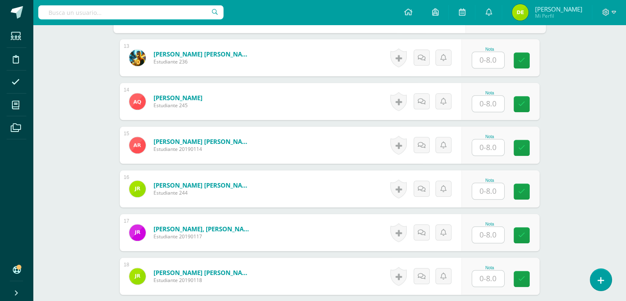
scroll to position [774, 0]
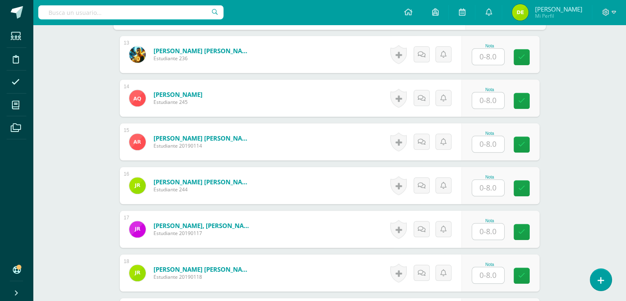
type input "8"
click at [496, 58] on input "text" at bounding box center [492, 57] width 33 height 16
type input "5"
click at [490, 101] on input "text" at bounding box center [492, 100] width 33 height 16
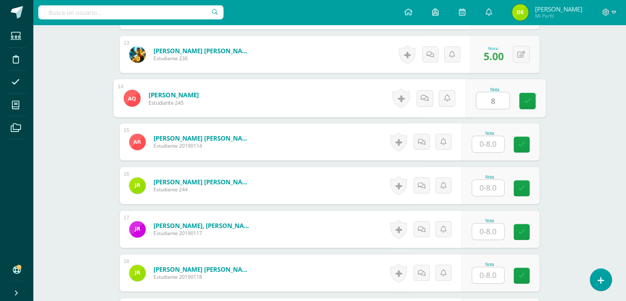
type input "8"
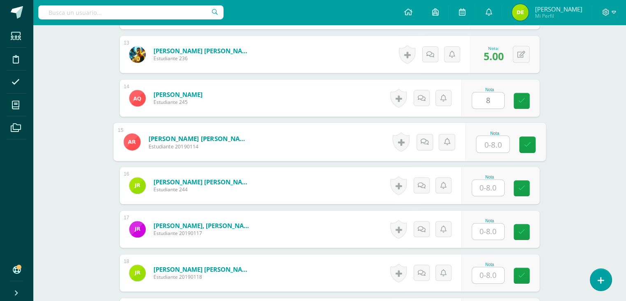
click at [491, 145] on input "text" at bounding box center [492, 144] width 33 height 16
type input "7"
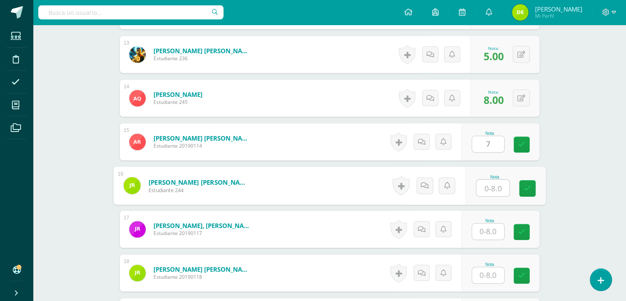
click at [493, 189] on input "text" at bounding box center [492, 188] width 33 height 16
type input "5"
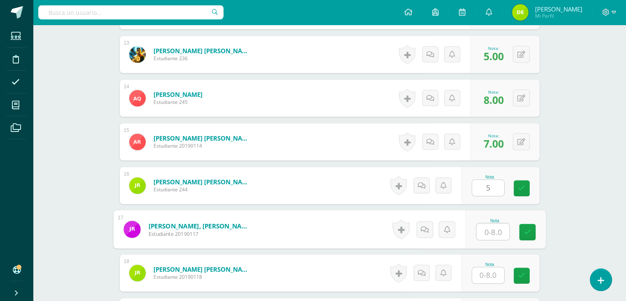
click at [483, 230] on input "text" at bounding box center [492, 231] width 33 height 16
type input "4"
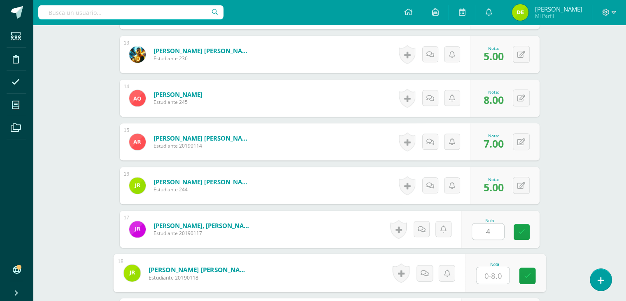
click at [486, 273] on input "text" at bounding box center [492, 275] width 33 height 16
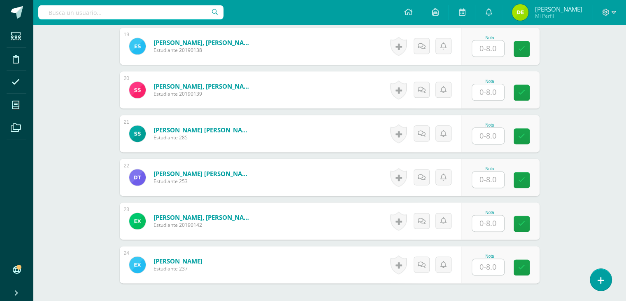
scroll to position [1048, 0]
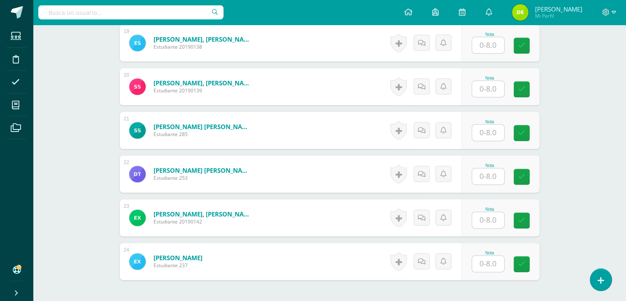
type input "6"
click at [492, 45] on input "text" at bounding box center [492, 45] width 33 height 16
type input "6"
click at [494, 91] on input "text" at bounding box center [492, 89] width 33 height 16
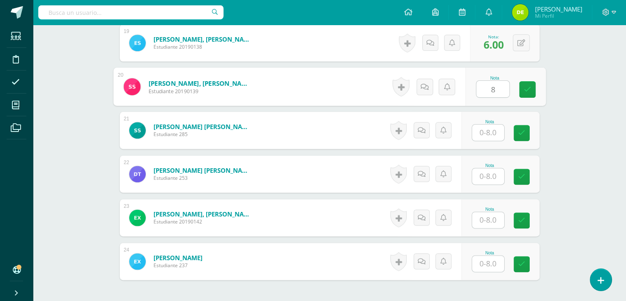
type input "8"
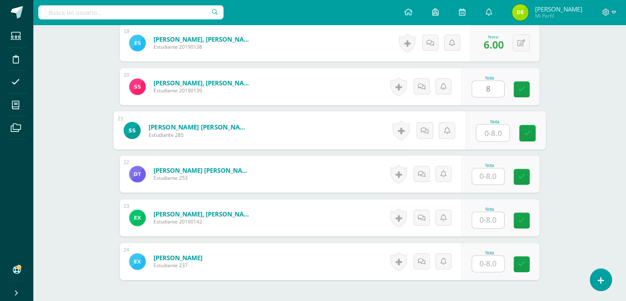
click at [492, 130] on input "text" at bounding box center [492, 132] width 33 height 16
type input "8"
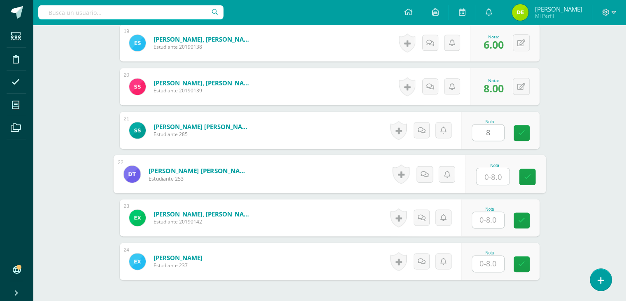
click at [487, 180] on input "text" at bounding box center [492, 176] width 33 height 16
type input "8"
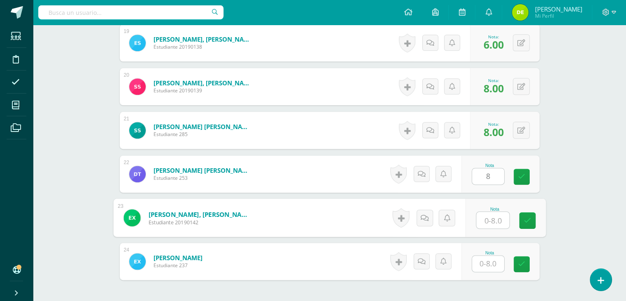
click at [494, 219] on input "text" at bounding box center [492, 220] width 33 height 16
type input "7"
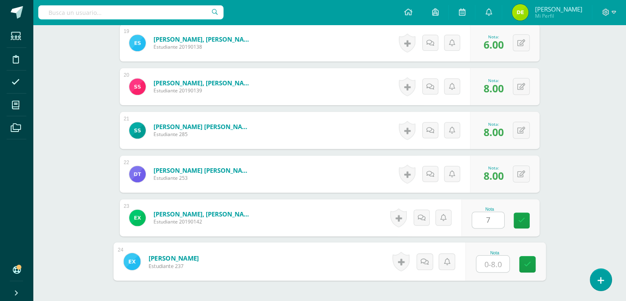
click at [493, 263] on input "text" at bounding box center [492, 263] width 33 height 16
type input "8"
click at [527, 264] on icon at bounding box center [527, 263] width 7 height 7
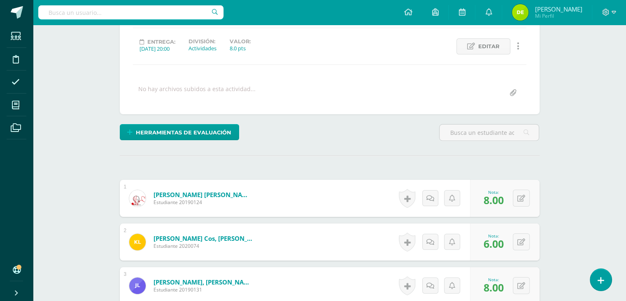
scroll to position [87, 0]
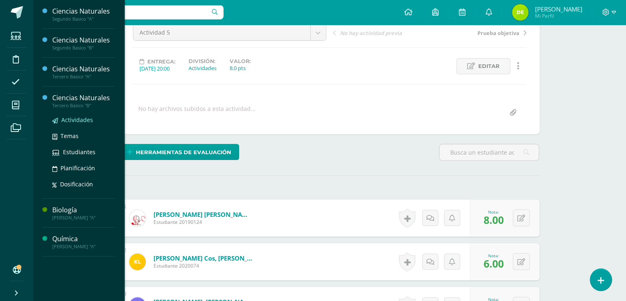
click at [73, 120] on span "Actividades" at bounding box center [77, 120] width 32 height 8
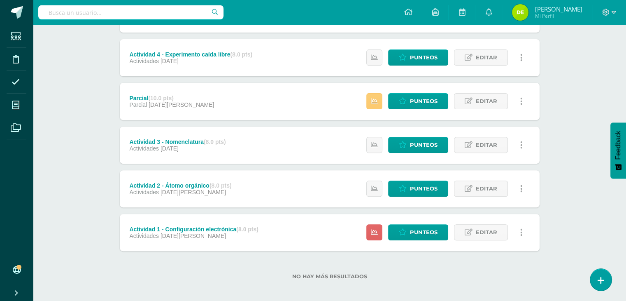
scroll to position [278, 0]
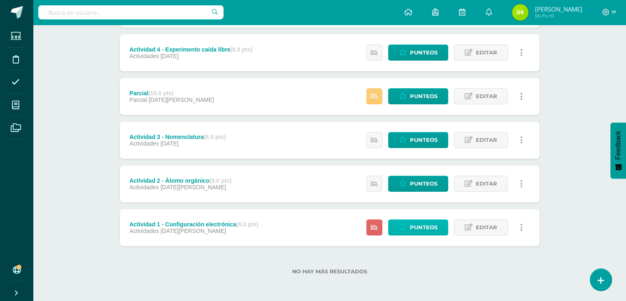
click at [435, 228] on span "Punteos" at bounding box center [424, 226] width 28 height 15
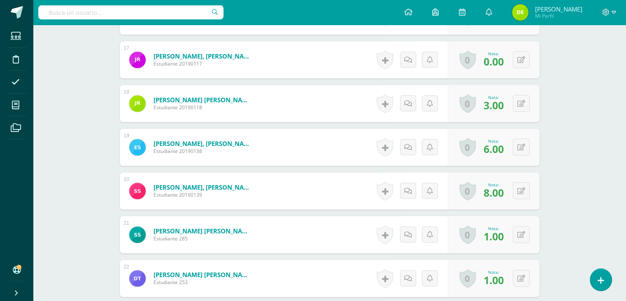
scroll to position [1120, 0]
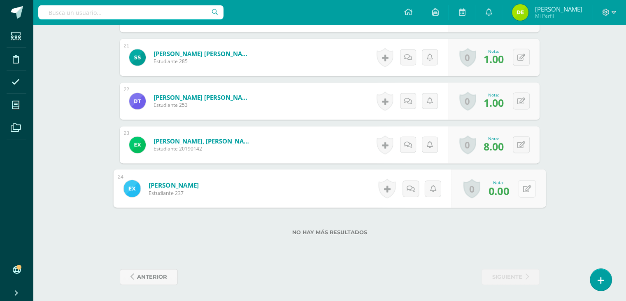
click at [522, 187] on button at bounding box center [526, 188] width 17 height 17
type input "6"
click at [506, 192] on icon at bounding box center [505, 190] width 7 height 7
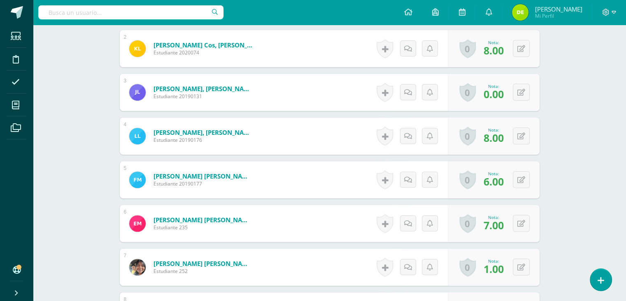
scroll to position [0, 0]
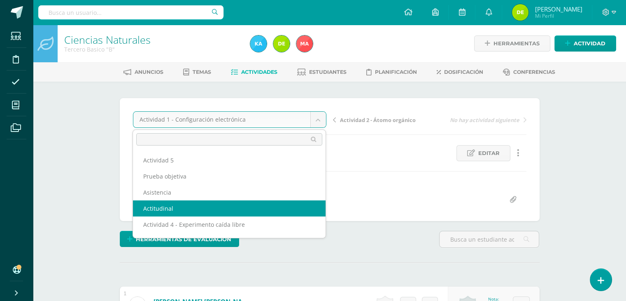
select select "/dashboard/teacher/grade-activity/120529/"
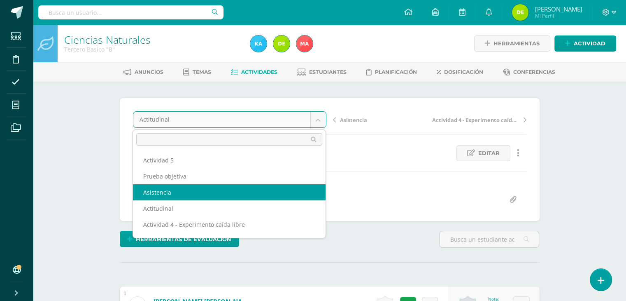
select select "/dashboard/teacher/grade-activity/120520/"
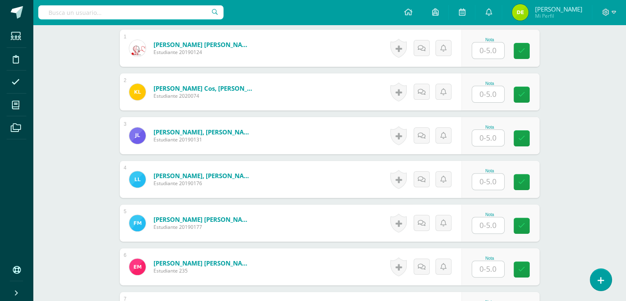
scroll to position [259, 0]
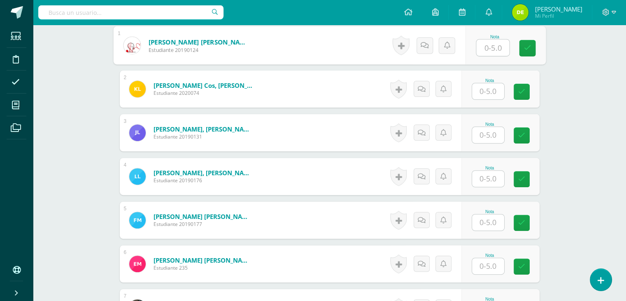
click at [493, 48] on input "text" at bounding box center [492, 48] width 33 height 16
type input "5"
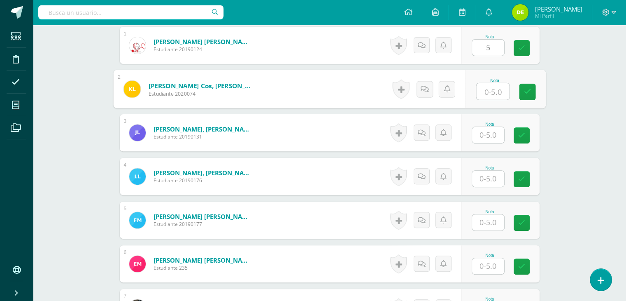
scroll to position [260, 0]
click at [486, 86] on input "text" at bounding box center [492, 91] width 33 height 16
type input "4"
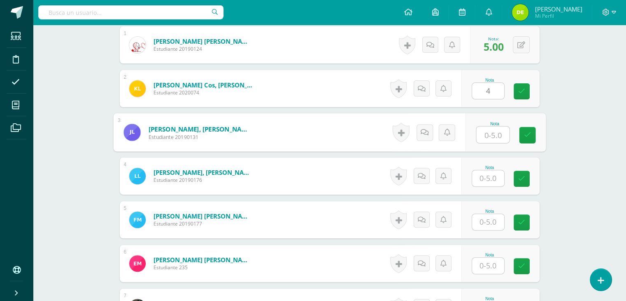
click at [489, 131] on input "text" at bounding box center [492, 134] width 33 height 16
type input "4"
click at [489, 178] on input "text" at bounding box center [488, 178] width 32 height 16
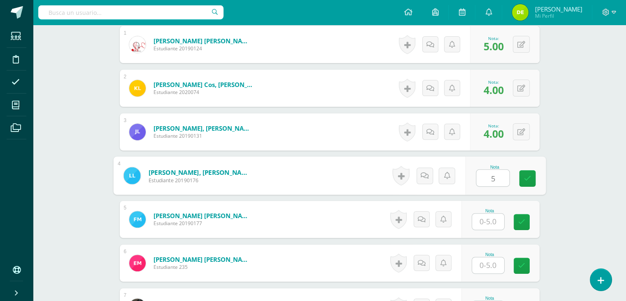
type input "5"
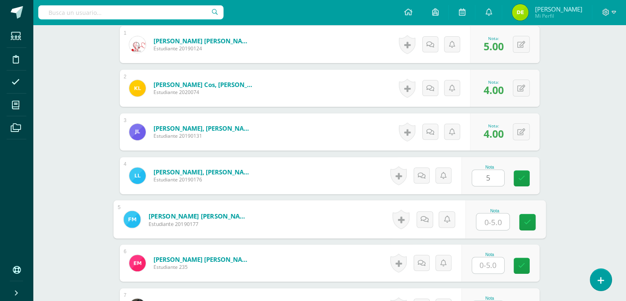
click at [494, 219] on input "text" at bounding box center [492, 221] width 33 height 16
type input "4"
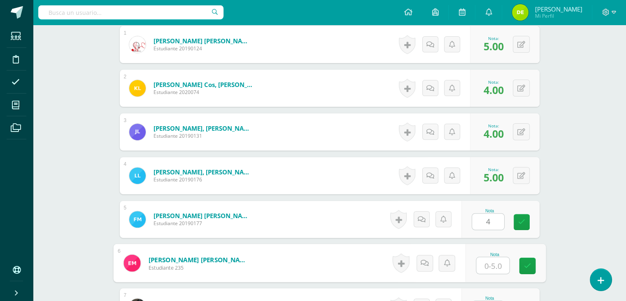
click at [488, 266] on input "text" at bounding box center [492, 265] width 33 height 16
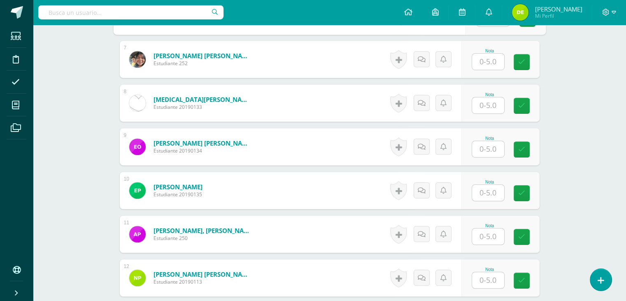
scroll to position [504, 0]
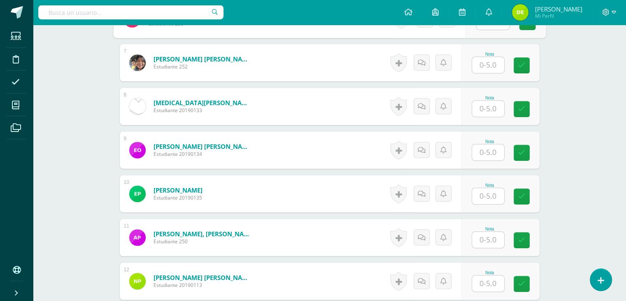
type input "5"
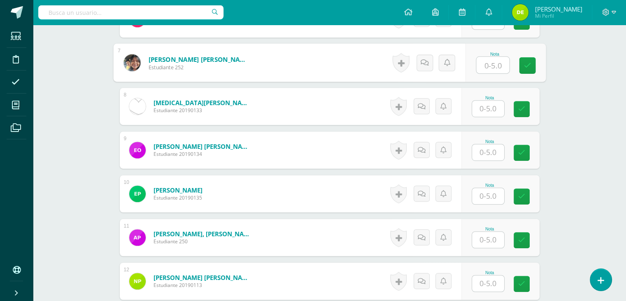
click at [495, 63] on input "text" at bounding box center [492, 65] width 33 height 16
type input "5"
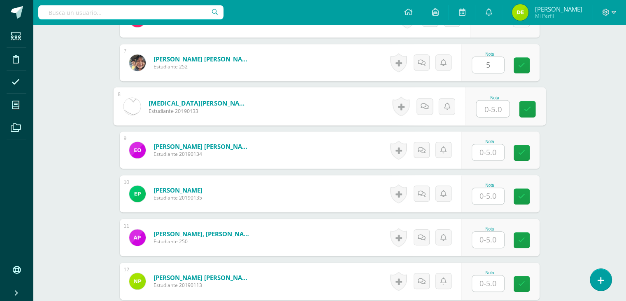
click at [491, 111] on input "text" at bounding box center [492, 108] width 33 height 16
type input "5"
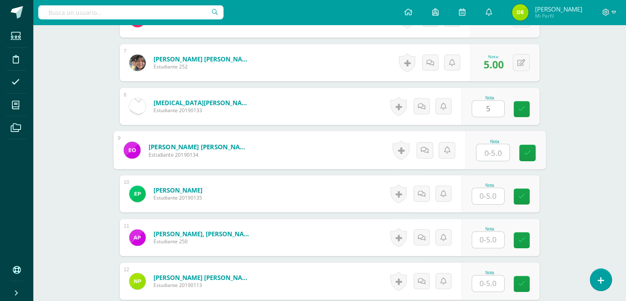
click at [488, 155] on input "text" at bounding box center [492, 152] width 33 height 16
type input "5"
click at [490, 201] on input "text" at bounding box center [488, 196] width 32 height 16
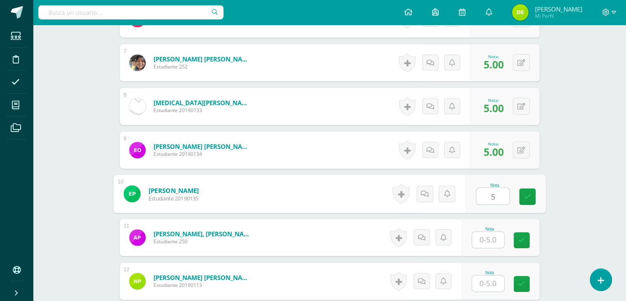
type input "5"
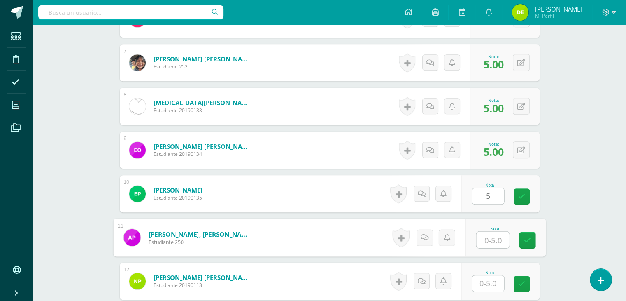
click at [491, 238] on input "text" at bounding box center [492, 239] width 33 height 16
type input "3"
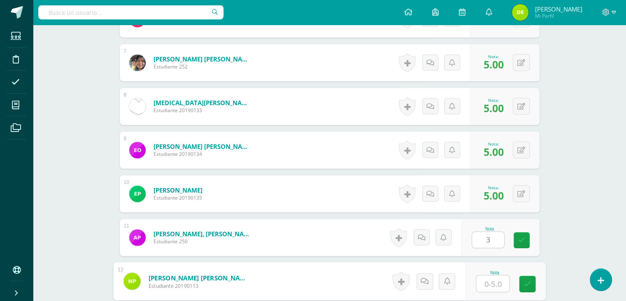
click at [487, 286] on input "text" at bounding box center [492, 283] width 33 height 16
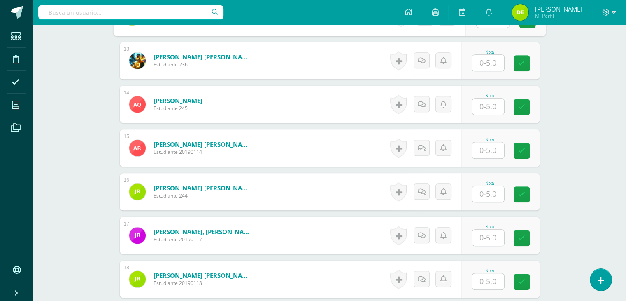
scroll to position [778, 0]
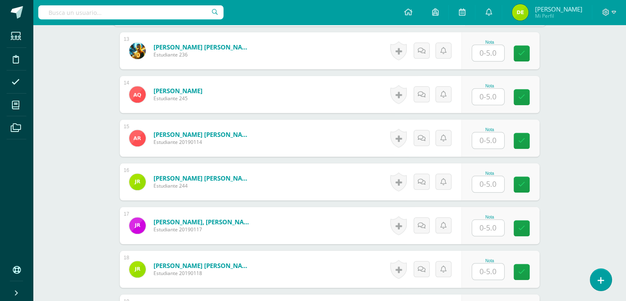
type input "5"
click at [490, 53] on input "text" at bounding box center [492, 53] width 33 height 16
type input "4"
click at [493, 94] on input "text" at bounding box center [492, 97] width 33 height 16
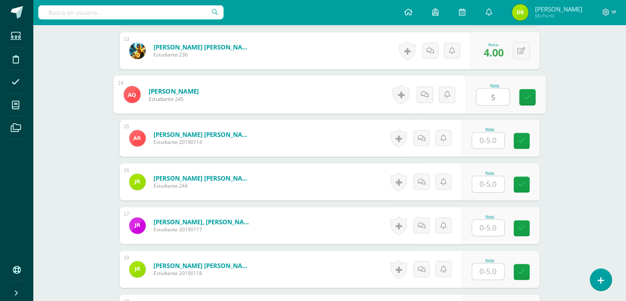
type input "5"
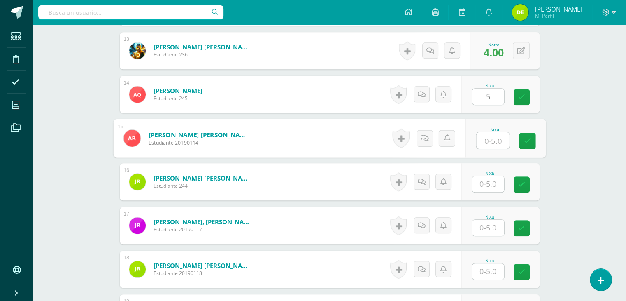
click at [491, 138] on input "text" at bounding box center [492, 140] width 33 height 16
type input "3"
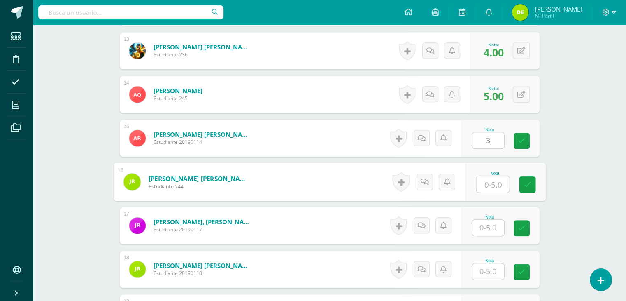
click at [494, 184] on input "text" at bounding box center [492, 184] width 33 height 16
type input "5"
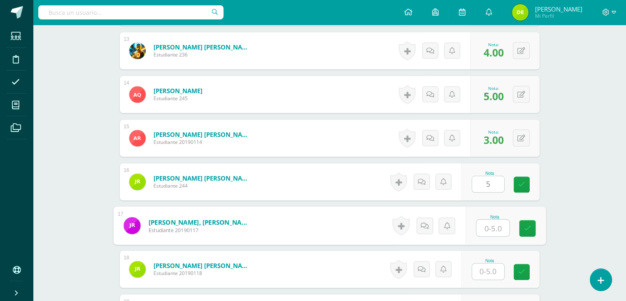
click at [486, 229] on input "text" at bounding box center [492, 227] width 33 height 16
type input "4"
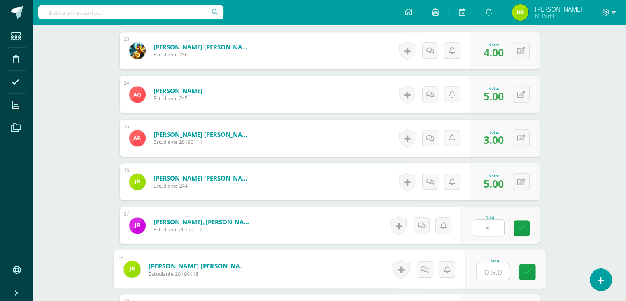
click at [492, 275] on input "text" at bounding box center [492, 271] width 33 height 16
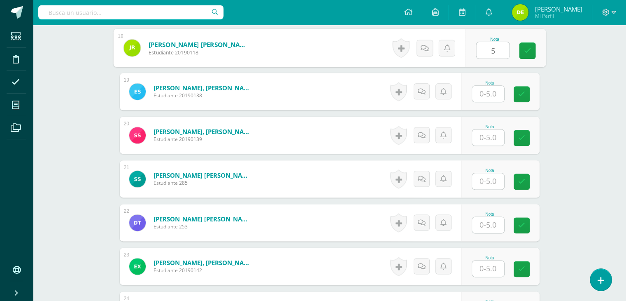
scroll to position [1014, 0]
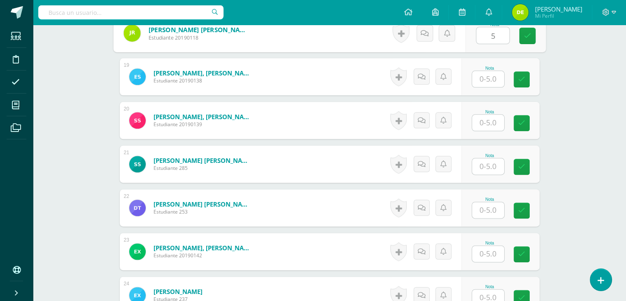
type input "5"
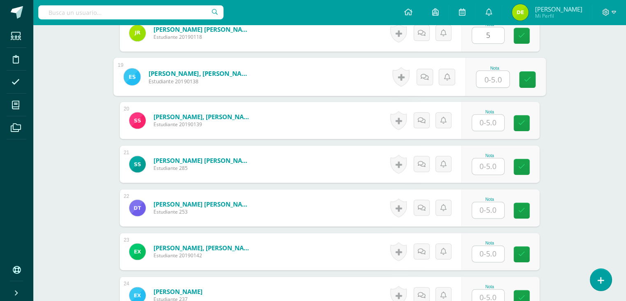
click at [497, 82] on input "text" at bounding box center [492, 79] width 33 height 16
type input "5"
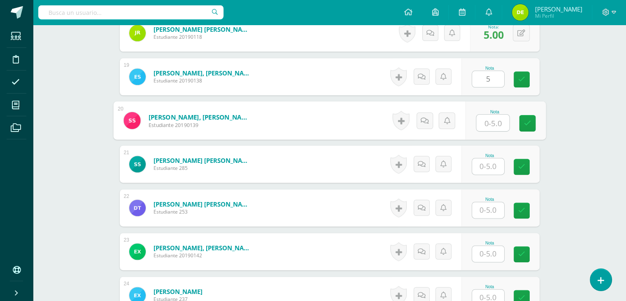
click at [486, 122] on input "text" at bounding box center [492, 122] width 33 height 16
type input "5"
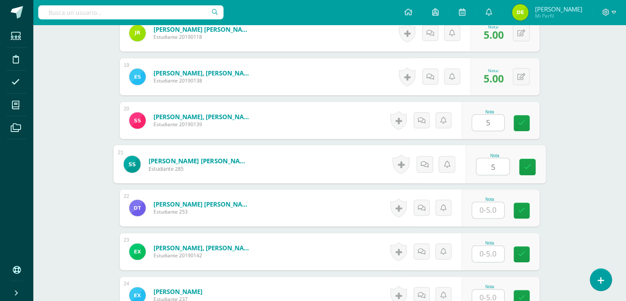
click at [483, 167] on input "5" at bounding box center [492, 166] width 33 height 16
type input "5"
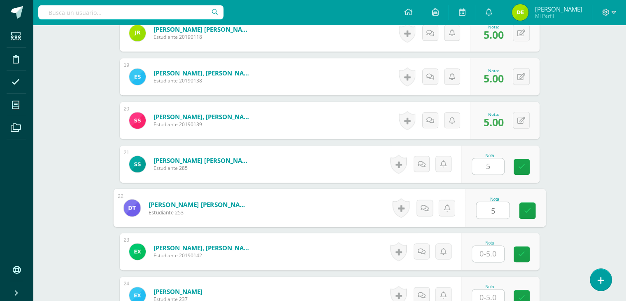
click at [490, 208] on input "5" at bounding box center [492, 210] width 33 height 16
type input "5"
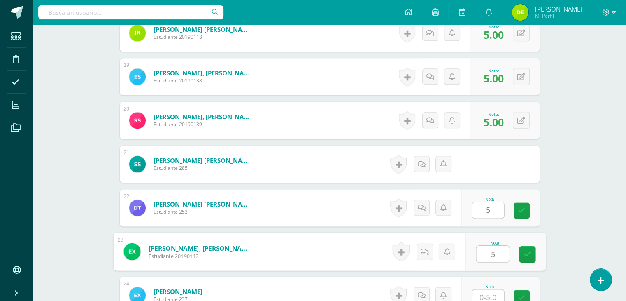
click at [490, 253] on input "5" at bounding box center [492, 253] width 33 height 16
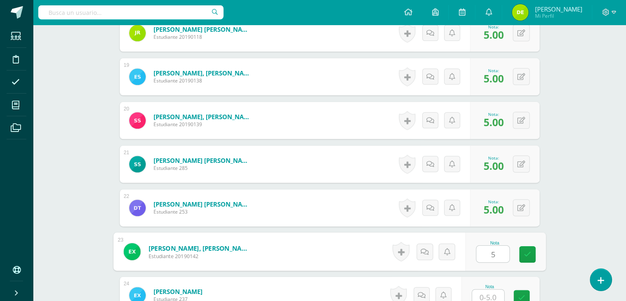
scroll to position [1120, 0]
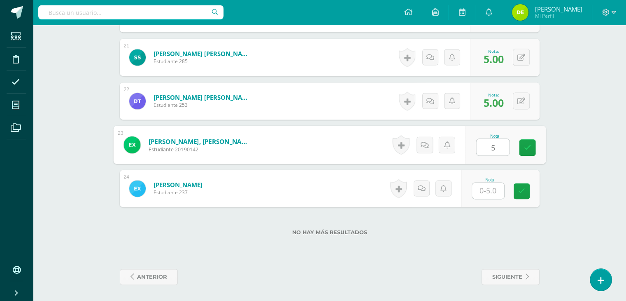
type input "5"
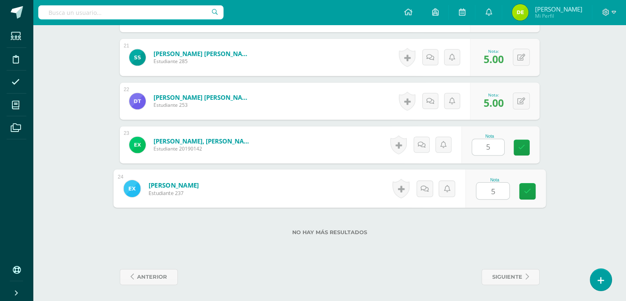
click at [492, 191] on input "5" at bounding box center [492, 190] width 33 height 16
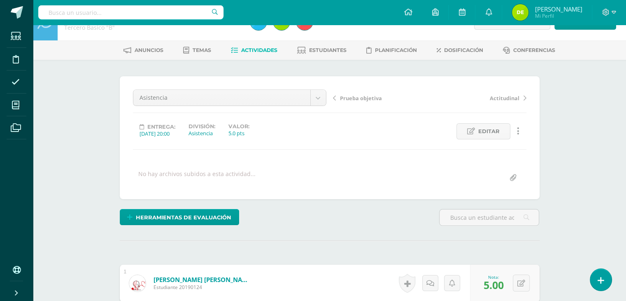
scroll to position [20, 0]
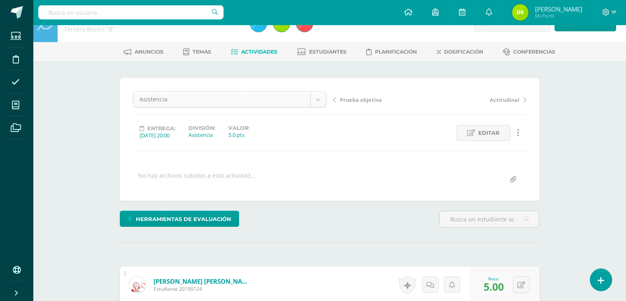
type input "5"
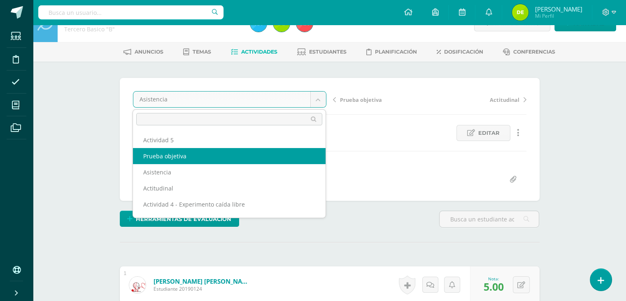
select select "/dashboard/teacher/grade-activity/120535/"
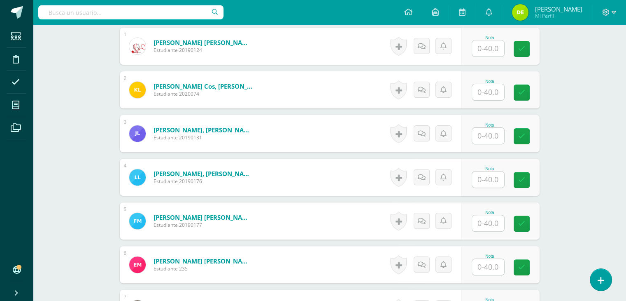
scroll to position [261, 0]
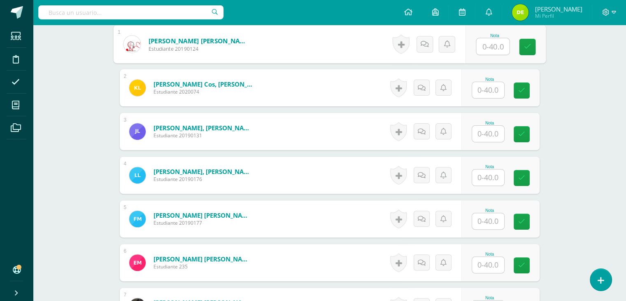
click at [494, 47] on input "text" at bounding box center [492, 46] width 33 height 16
type input "28"
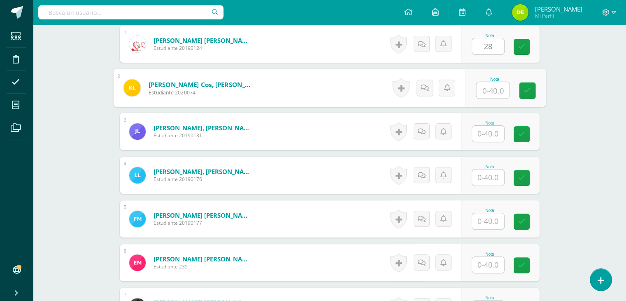
click at [489, 88] on input "text" at bounding box center [492, 90] width 33 height 16
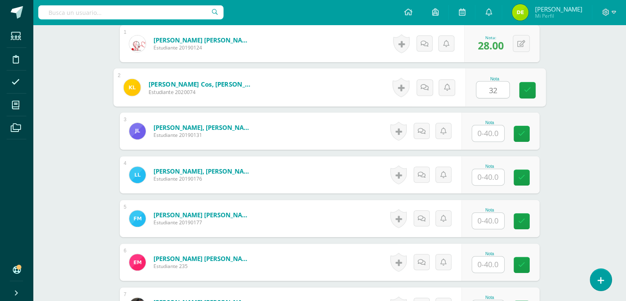
type input "32"
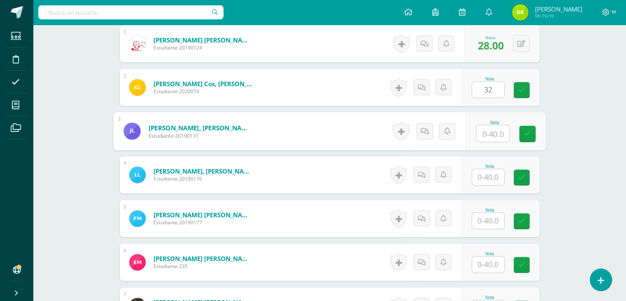
click at [490, 134] on input "text" at bounding box center [492, 133] width 33 height 16
type input "20"
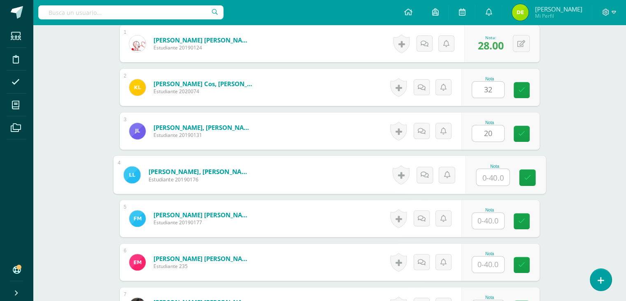
click at [495, 175] on input "text" at bounding box center [492, 177] width 33 height 16
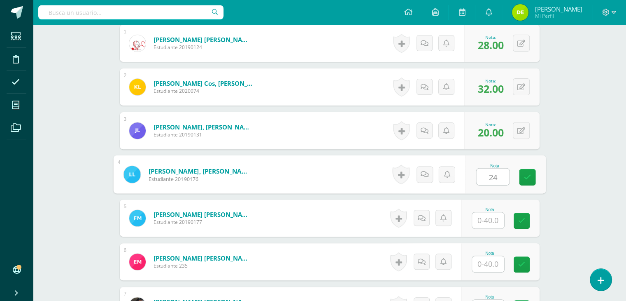
type input "24"
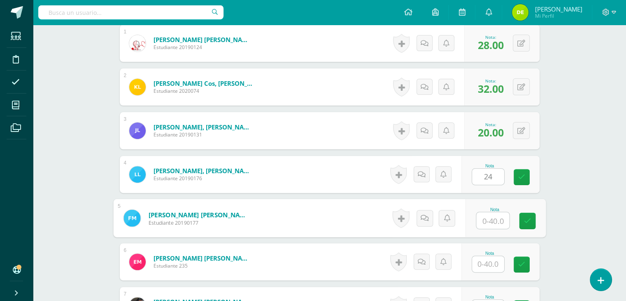
click at [489, 221] on input "text" at bounding box center [492, 220] width 33 height 16
type input "34"
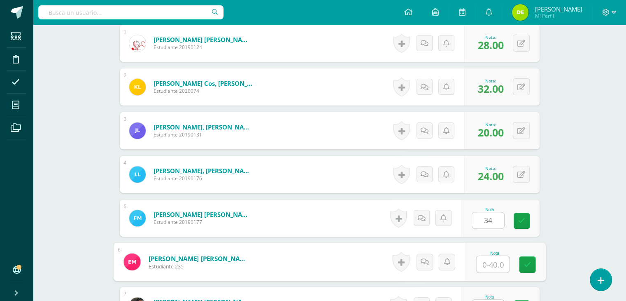
click at [492, 263] on input "text" at bounding box center [492, 264] width 33 height 16
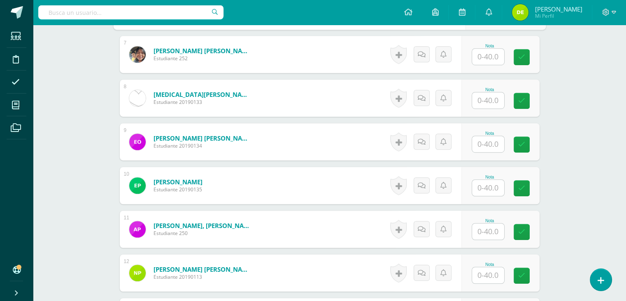
scroll to position [514, 0]
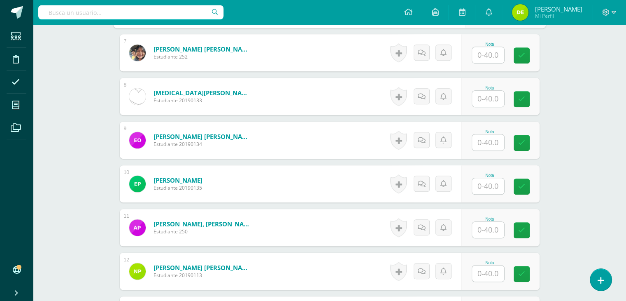
type input "30"
click at [488, 58] on input "text" at bounding box center [492, 55] width 33 height 16
type input "6"
click at [495, 98] on input "text" at bounding box center [492, 99] width 33 height 16
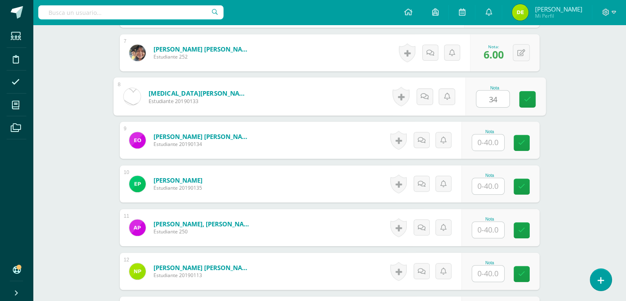
type input "34"
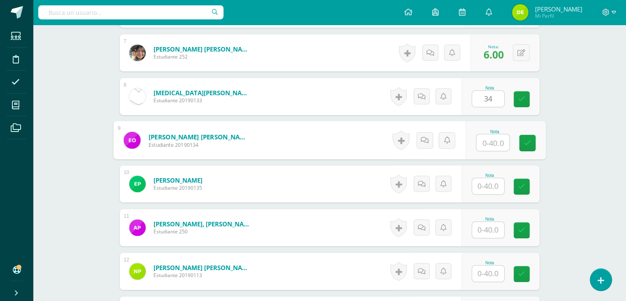
click at [488, 145] on input "text" at bounding box center [492, 142] width 33 height 16
type input "28"
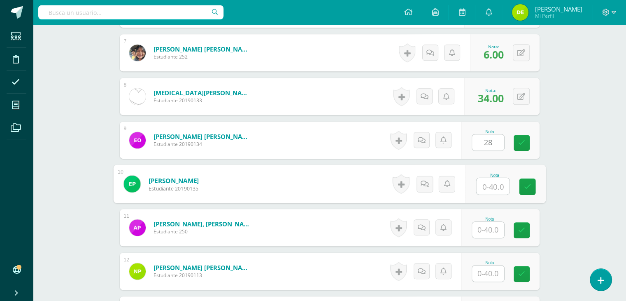
click at [491, 188] on input "text" at bounding box center [492, 186] width 33 height 16
type input "33"
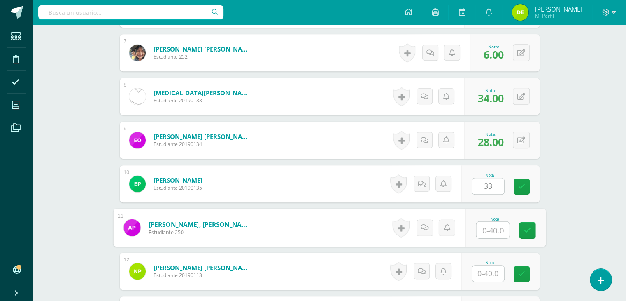
click at [490, 224] on input "text" at bounding box center [492, 230] width 33 height 16
type input "26"
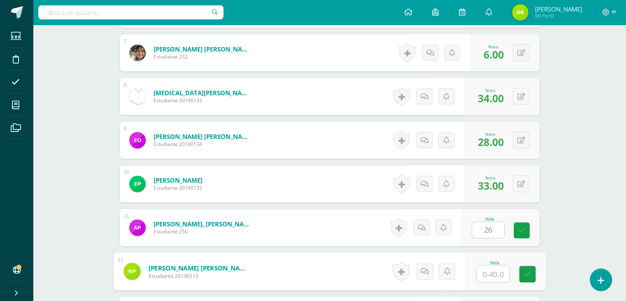
click at [489, 275] on input "text" at bounding box center [492, 273] width 33 height 16
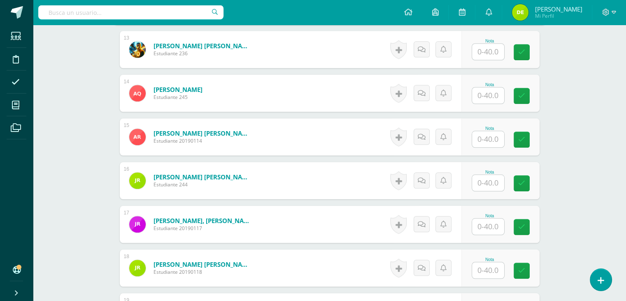
scroll to position [777, 0]
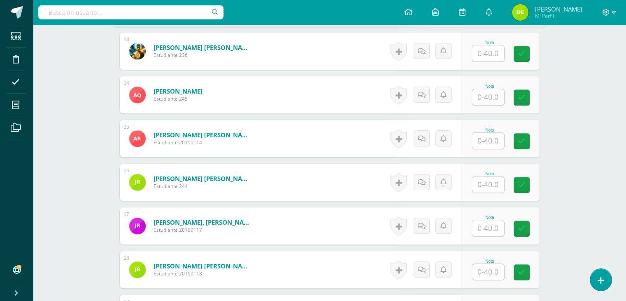
type input "38"
click at [491, 54] on input "text" at bounding box center [492, 53] width 33 height 16
type input "32"
click at [492, 103] on input "text" at bounding box center [492, 97] width 33 height 16
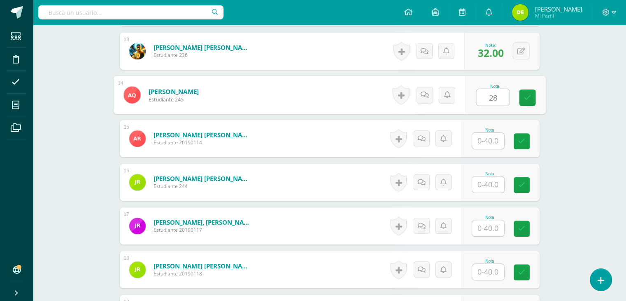
type input "28"
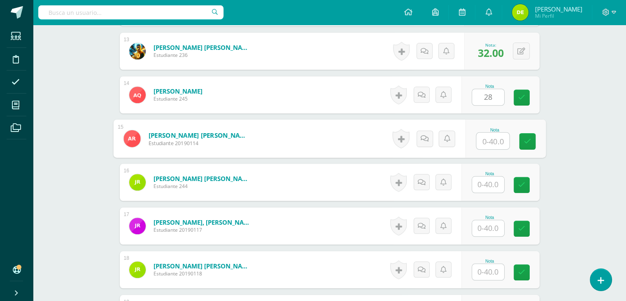
click at [491, 140] on input "text" at bounding box center [492, 141] width 33 height 16
type input "35"
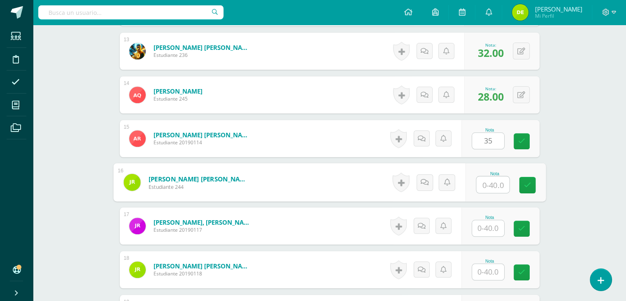
click at [484, 184] on input "text" at bounding box center [492, 184] width 33 height 16
type input "36"
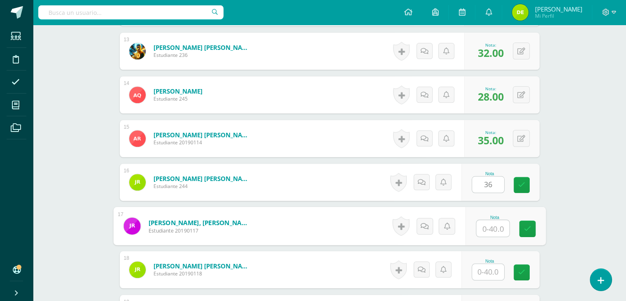
click at [488, 227] on input "text" at bounding box center [492, 228] width 33 height 16
type input "18"
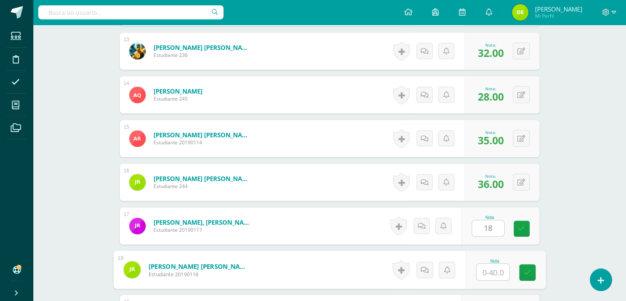
click at [493, 273] on input "text" at bounding box center [492, 272] width 33 height 16
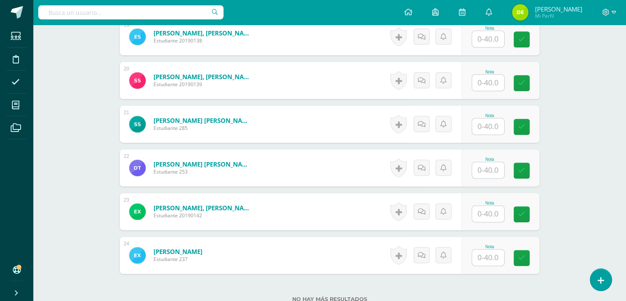
scroll to position [1050, 0]
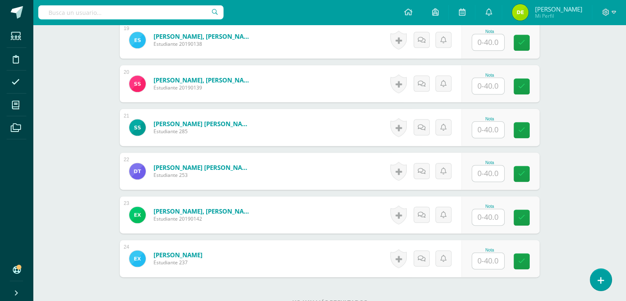
type input "26"
click at [492, 45] on input "text" at bounding box center [492, 42] width 33 height 16
type input "30"
click at [492, 84] on input "text" at bounding box center [492, 86] width 33 height 16
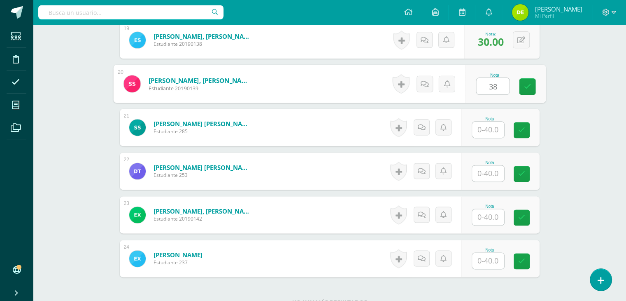
type input "38"
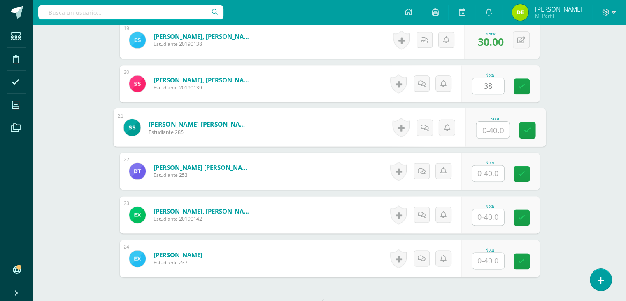
click at [493, 134] on input "text" at bounding box center [492, 129] width 33 height 16
type input "10"
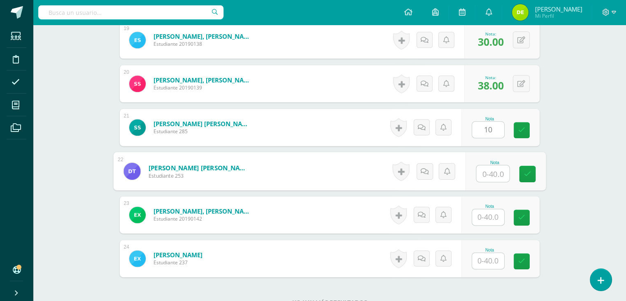
click at [489, 177] on input "text" at bounding box center [492, 173] width 33 height 16
type input "10"
click at [492, 217] on input "text" at bounding box center [488, 217] width 32 height 16
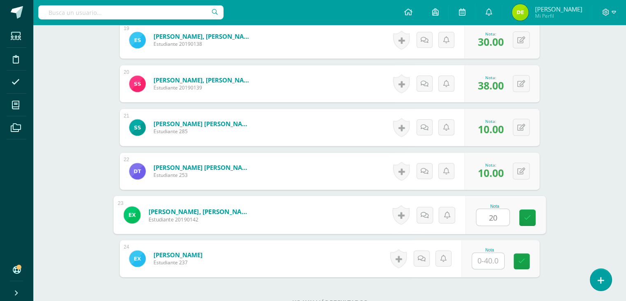
type input "20"
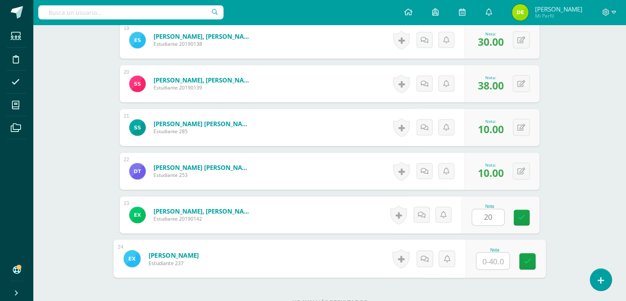
click at [488, 259] on input "text" at bounding box center [492, 260] width 33 height 16
type input "22"
click at [523, 256] on link at bounding box center [527, 261] width 16 height 16
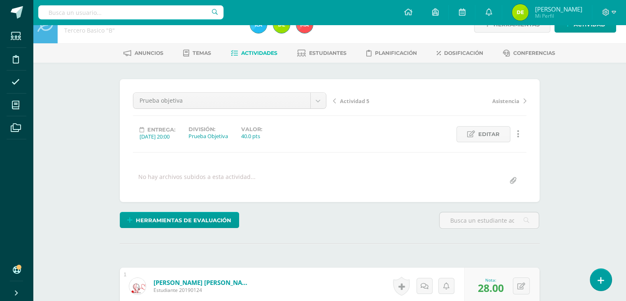
scroll to position [0, 0]
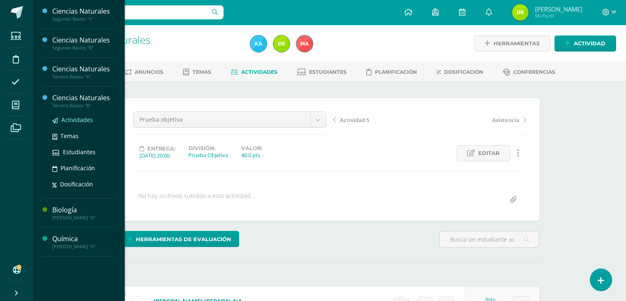
click at [80, 119] on span "Actividades" at bounding box center [77, 120] width 32 height 8
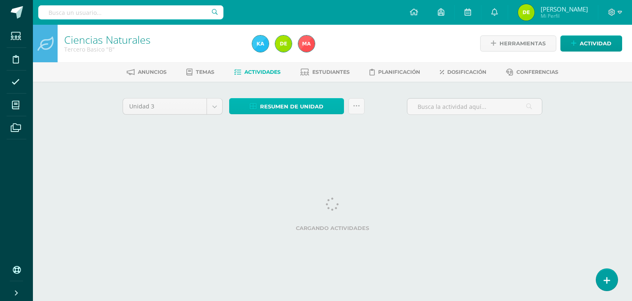
click at [283, 110] on span "Resumen de unidad" at bounding box center [291, 106] width 63 height 15
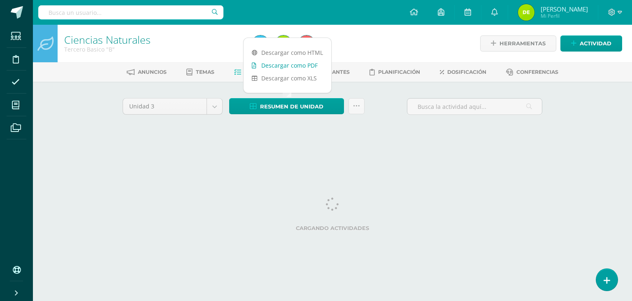
click at [306, 65] on link "Descargar como PDF" at bounding box center [288, 65] width 88 height 13
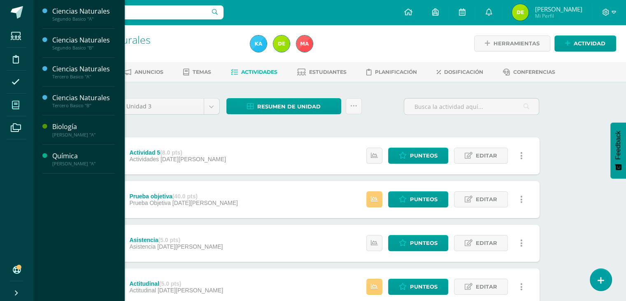
click at [14, 105] on icon at bounding box center [15, 105] width 7 height 8
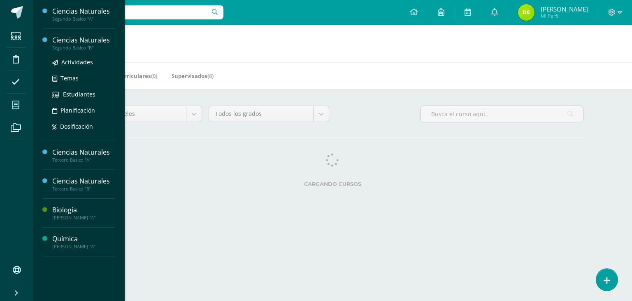
click at [64, 39] on div "Ciencias Naturales" at bounding box center [83, 39] width 63 height 9
click at [74, 63] on span "Actividades" at bounding box center [77, 62] width 32 height 8
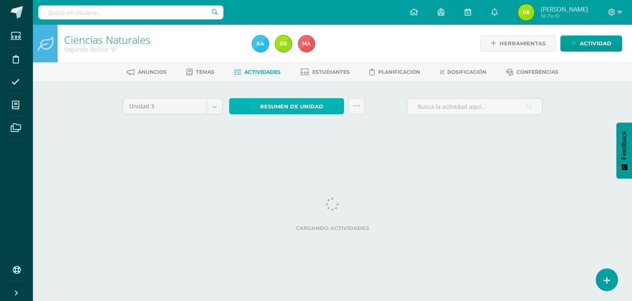
click at [277, 99] on span "Resumen de unidad" at bounding box center [291, 106] width 63 height 15
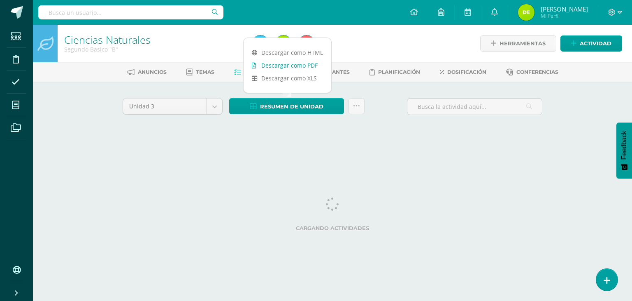
click at [302, 65] on link "Descargar como PDF" at bounding box center [288, 65] width 88 height 13
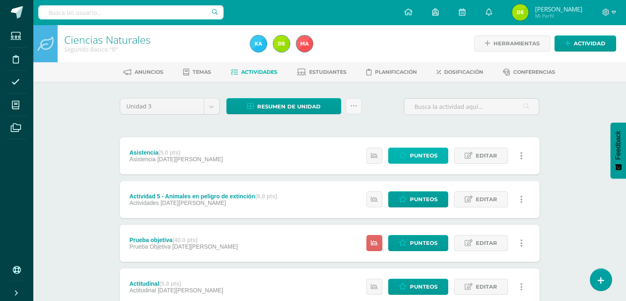
click at [429, 159] on span "Punteos" at bounding box center [424, 155] width 28 height 15
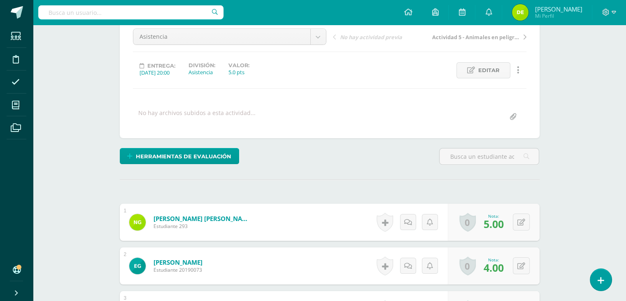
scroll to position [83, 0]
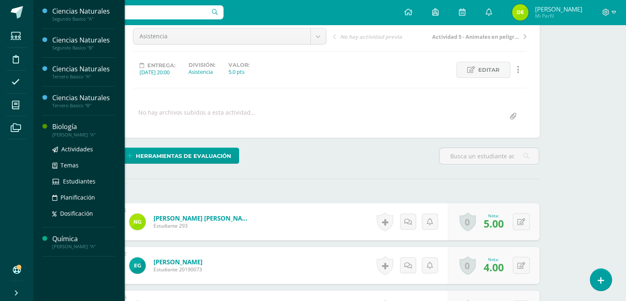
click at [71, 125] on div "Biología" at bounding box center [83, 126] width 63 height 9
click at [73, 148] on span "Actividades" at bounding box center [77, 149] width 32 height 8
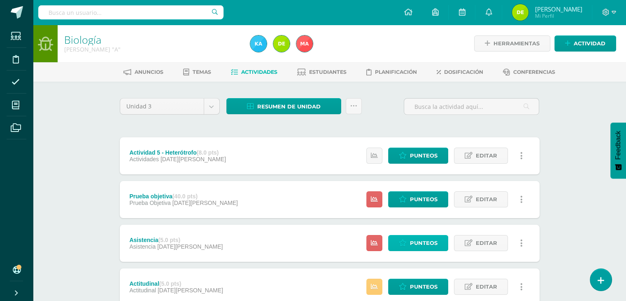
click at [430, 239] on span "Punteos" at bounding box center [424, 242] width 28 height 15
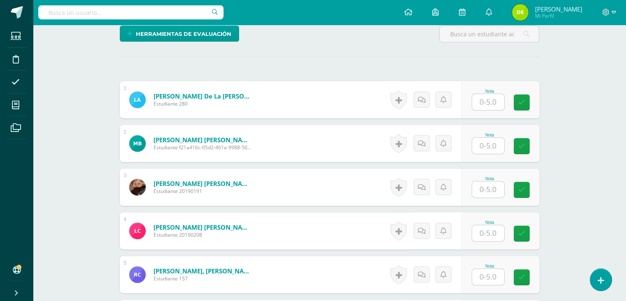
scroll to position [204, 0]
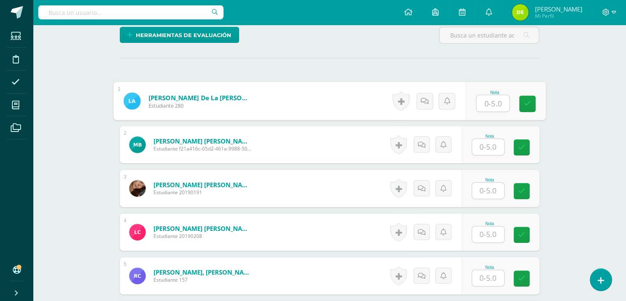
click at [497, 102] on input "text" at bounding box center [492, 103] width 33 height 16
type input "4"
click at [490, 150] on input "text" at bounding box center [488, 147] width 32 height 16
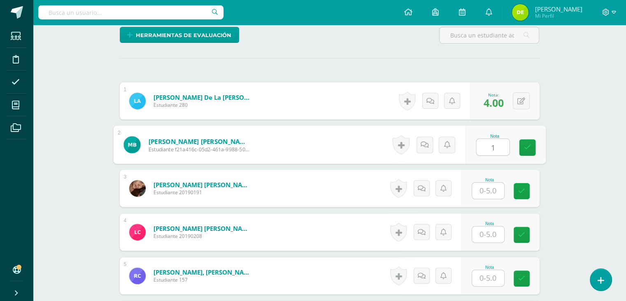
type input "1"
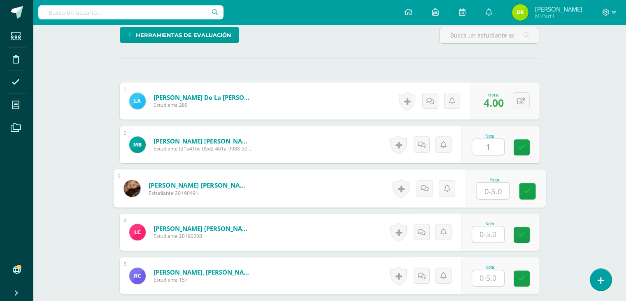
click at [486, 190] on input "text" at bounding box center [492, 190] width 33 height 16
type input "5"
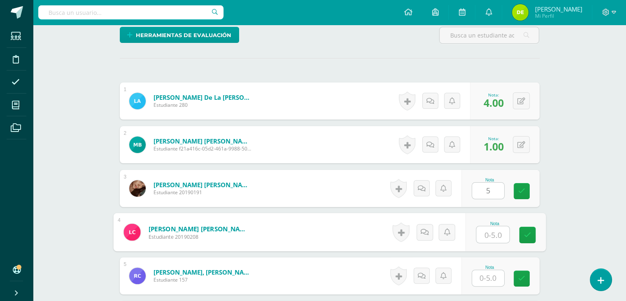
click at [489, 239] on input "text" at bounding box center [492, 234] width 33 height 16
type input "5"
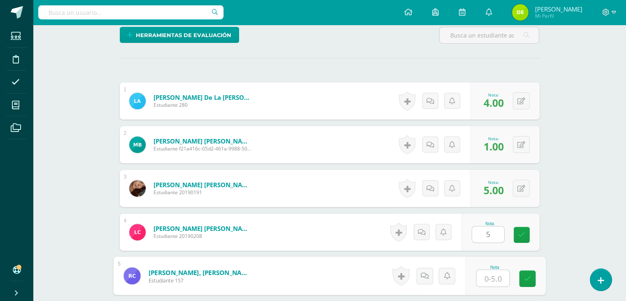
click at [491, 278] on input "text" at bounding box center [492, 278] width 33 height 16
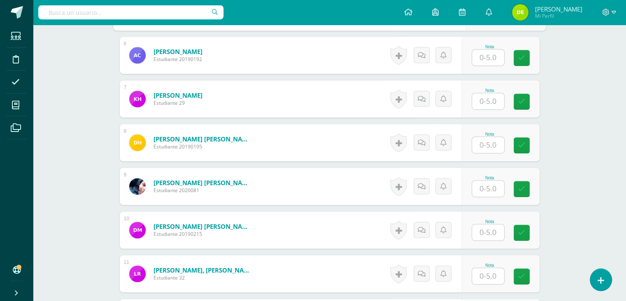
scroll to position [470, 0]
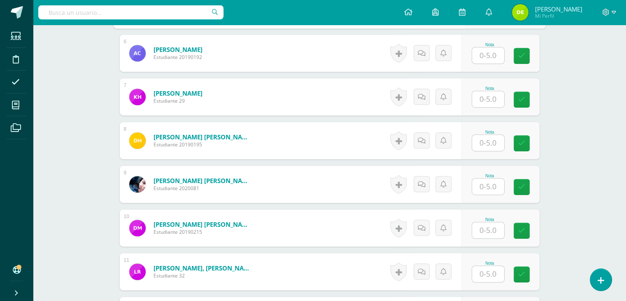
type input "5"
click at [489, 60] on input "text" at bounding box center [492, 55] width 33 height 16
type input "5"
click at [493, 102] on input "text" at bounding box center [492, 99] width 33 height 16
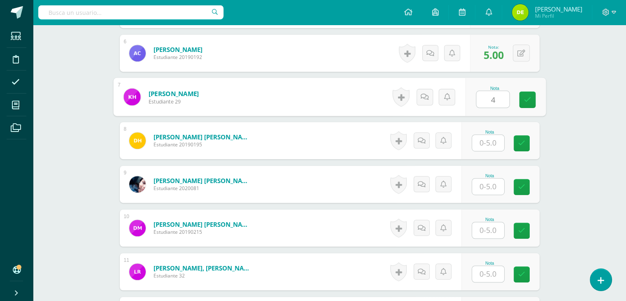
type input "4"
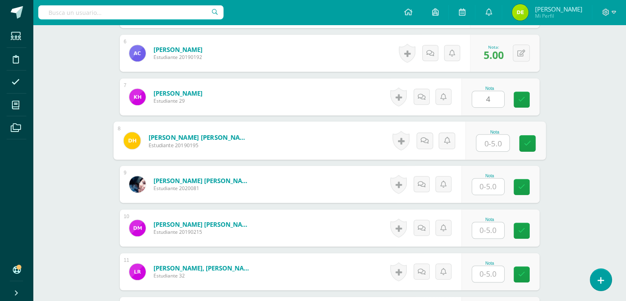
click at [491, 145] on input "text" at bounding box center [492, 143] width 33 height 16
type input "1"
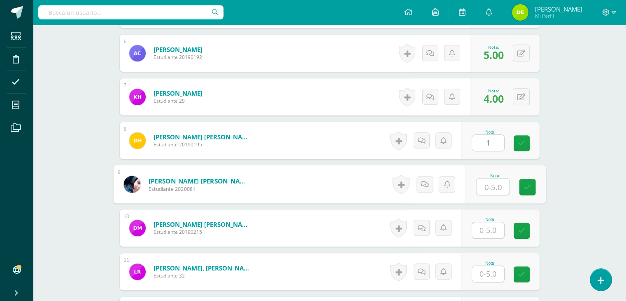
click at [493, 191] on input "text" at bounding box center [492, 186] width 33 height 16
type input "4"
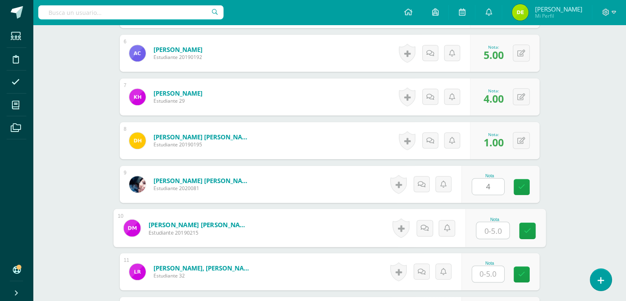
click at [491, 234] on input "text" at bounding box center [492, 230] width 33 height 16
type input "5"
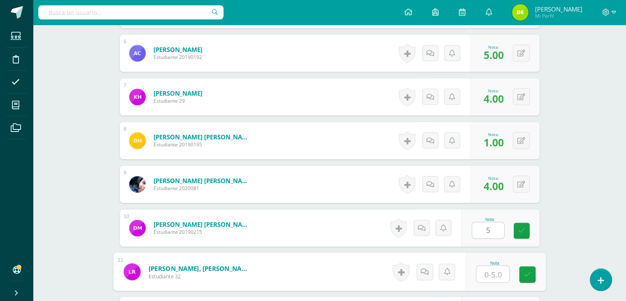
click at [495, 274] on input "text" at bounding box center [492, 274] width 33 height 16
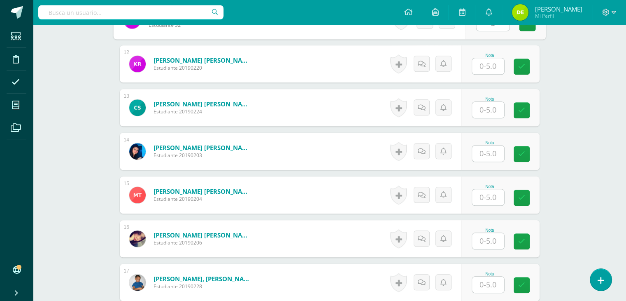
scroll to position [723, 0]
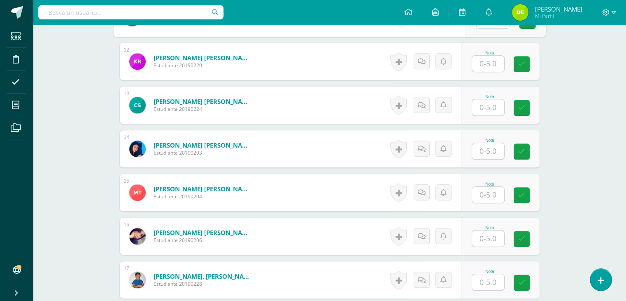
type input "5"
click at [489, 61] on input "text" at bounding box center [492, 64] width 33 height 16
type input "5"
click at [489, 110] on input "text" at bounding box center [492, 107] width 33 height 16
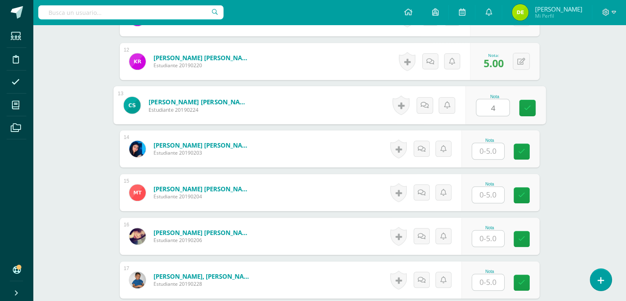
type input "4"
click at [490, 148] on input "text" at bounding box center [488, 151] width 32 height 16
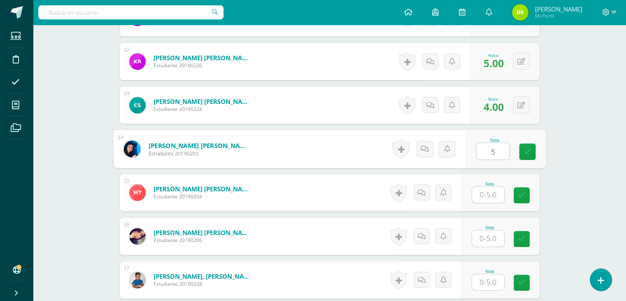
type input "5"
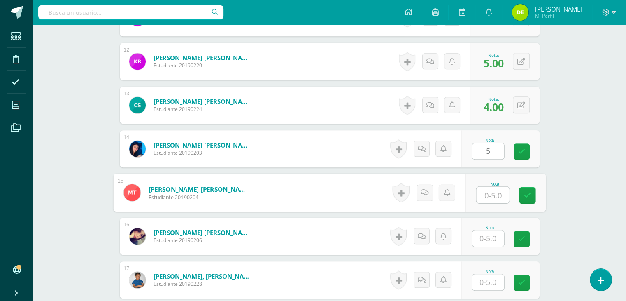
click at [490, 189] on input "text" at bounding box center [492, 195] width 33 height 16
type input "4"
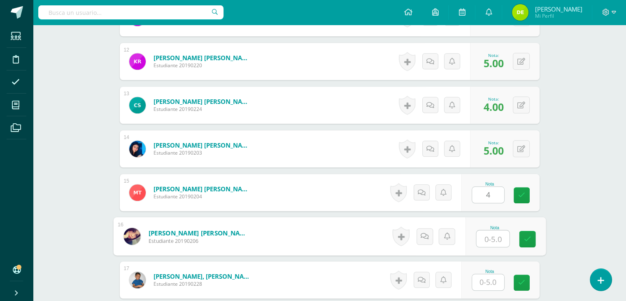
click at [491, 238] on input "text" at bounding box center [492, 238] width 33 height 16
type input "4"
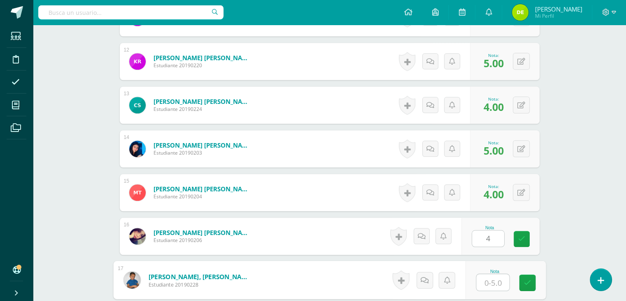
click at [493, 274] on input "text" at bounding box center [492, 282] width 33 height 16
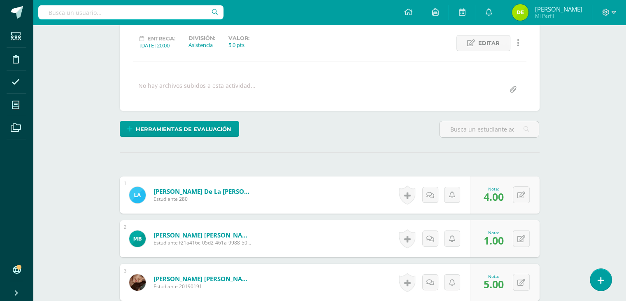
scroll to position [0, 0]
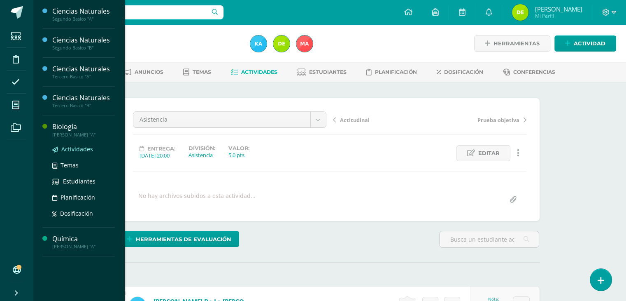
type input "1"
click at [81, 148] on span "Actividades" at bounding box center [77, 149] width 32 height 8
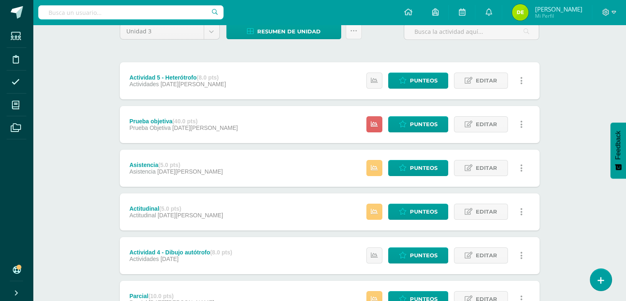
scroll to position [77, 0]
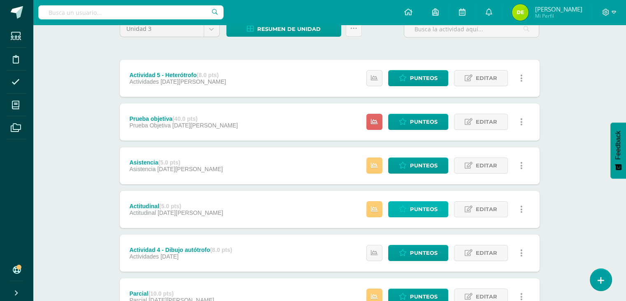
click at [423, 213] on span "Punteos" at bounding box center [424, 208] width 28 height 15
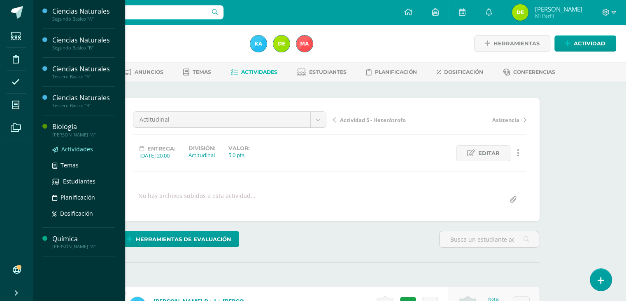
click at [75, 152] on link "Actividades" at bounding box center [83, 148] width 63 height 9
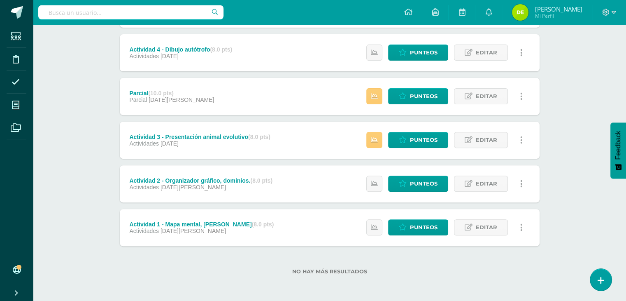
scroll to position [273, 0]
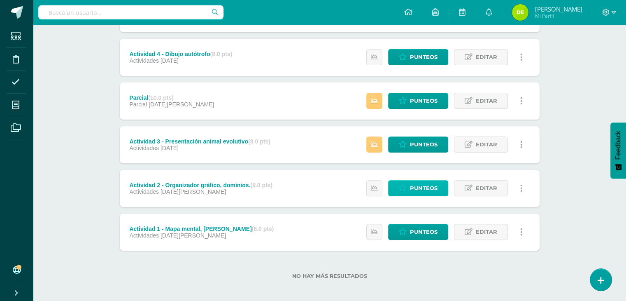
click at [427, 188] on span "Punteos" at bounding box center [424, 187] width 28 height 15
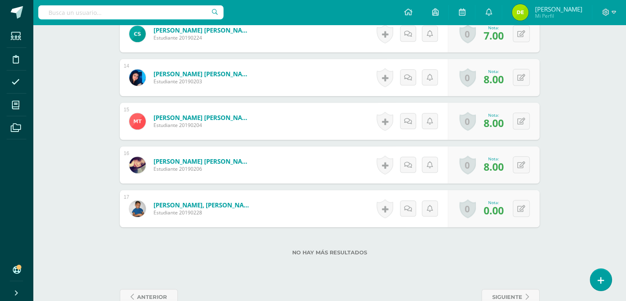
scroll to position [815, 0]
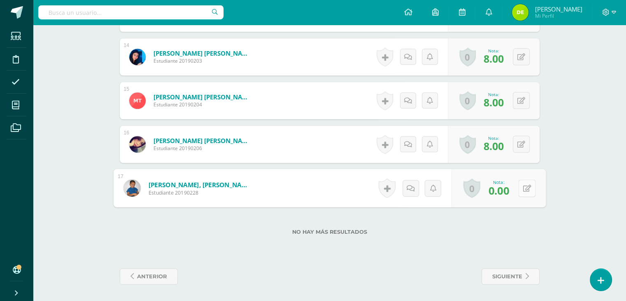
click at [526, 187] on button at bounding box center [526, 187] width 17 height 17
type input "8"
click at [505, 191] on icon at bounding box center [505, 190] width 7 height 7
drag, startPoint x: 505, startPoint y: 191, endPoint x: 512, endPoint y: 150, distance: 41.0
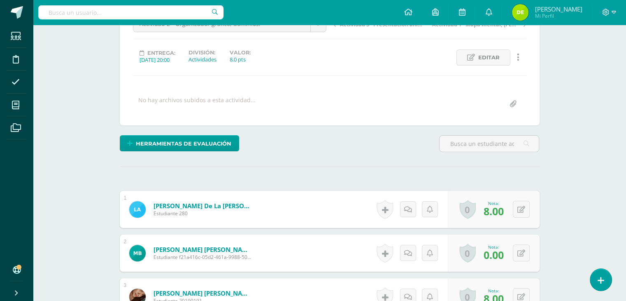
scroll to position [0, 0]
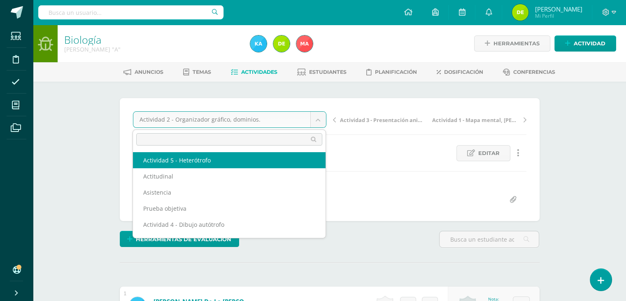
select select "/dashboard/teacher/grade-activity/120513/"
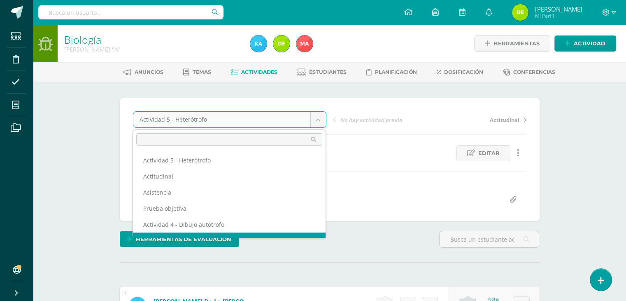
scroll to position [11, 0]
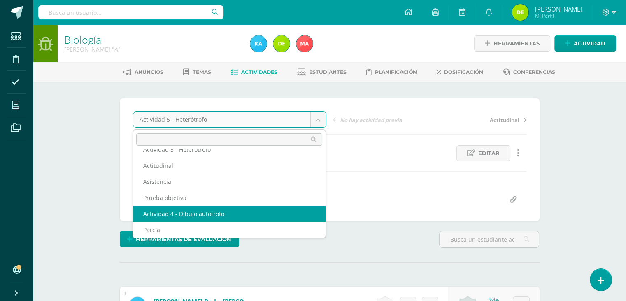
select select "/dashboard/teacher/grade-activity/120497/"
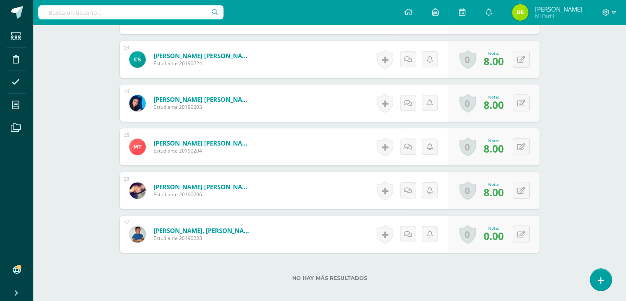
scroll to position [815, 0]
